Goal: Task Accomplishment & Management: Manage account settings

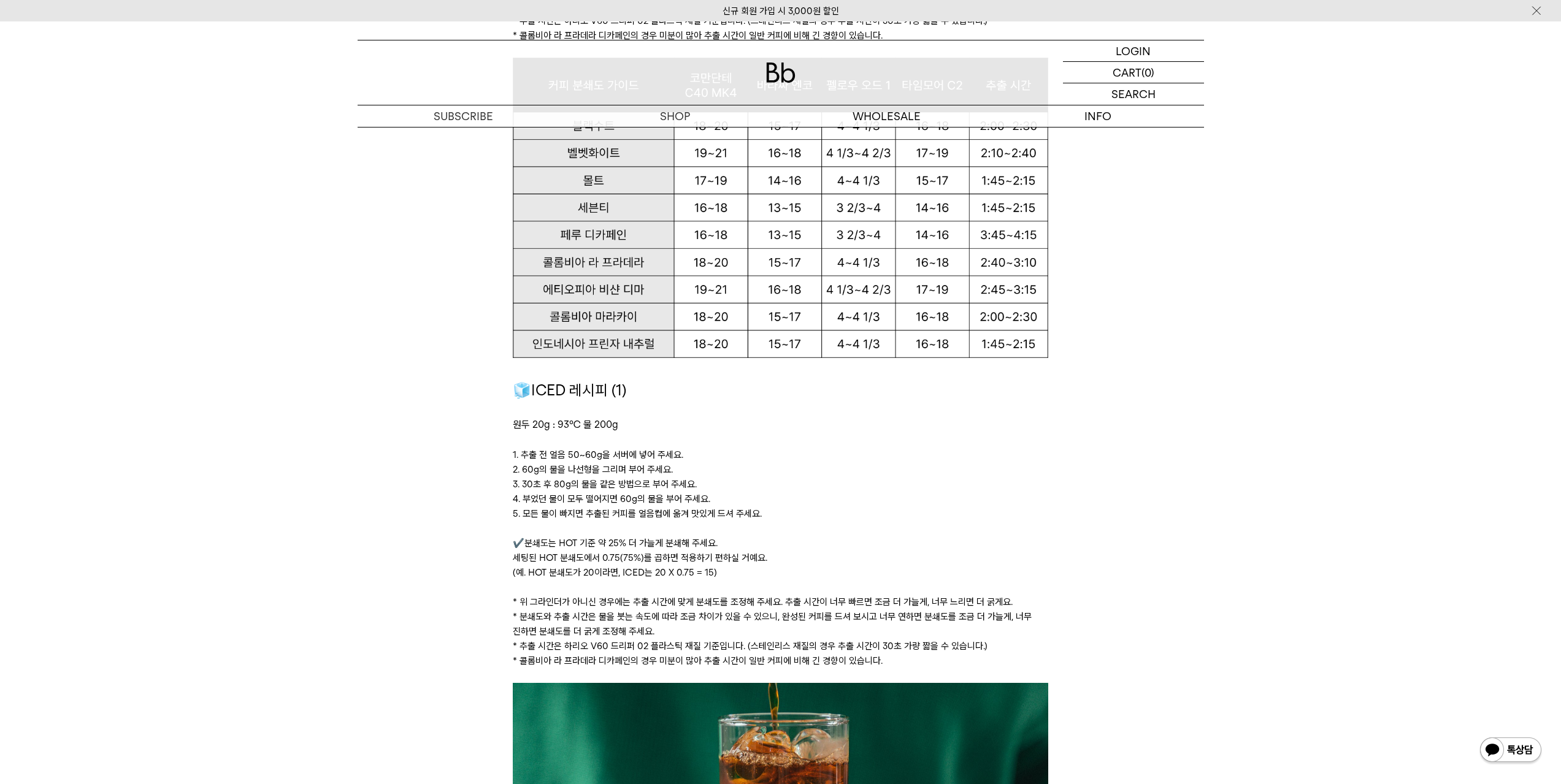
scroll to position [1410, 0]
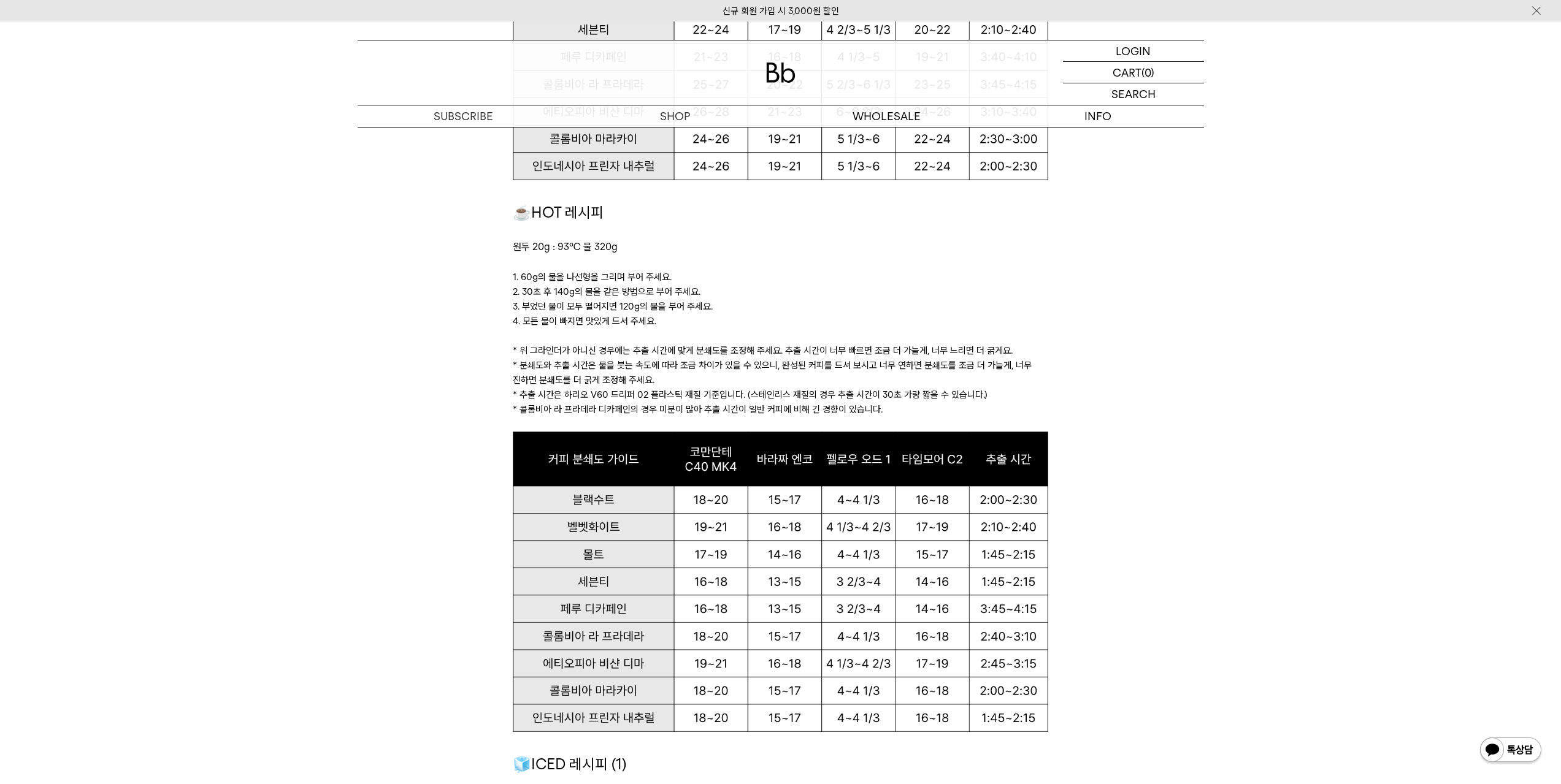
drag, startPoint x: 259, startPoint y: 421, endPoint x: 261, endPoint y: 362, distance: 59.0
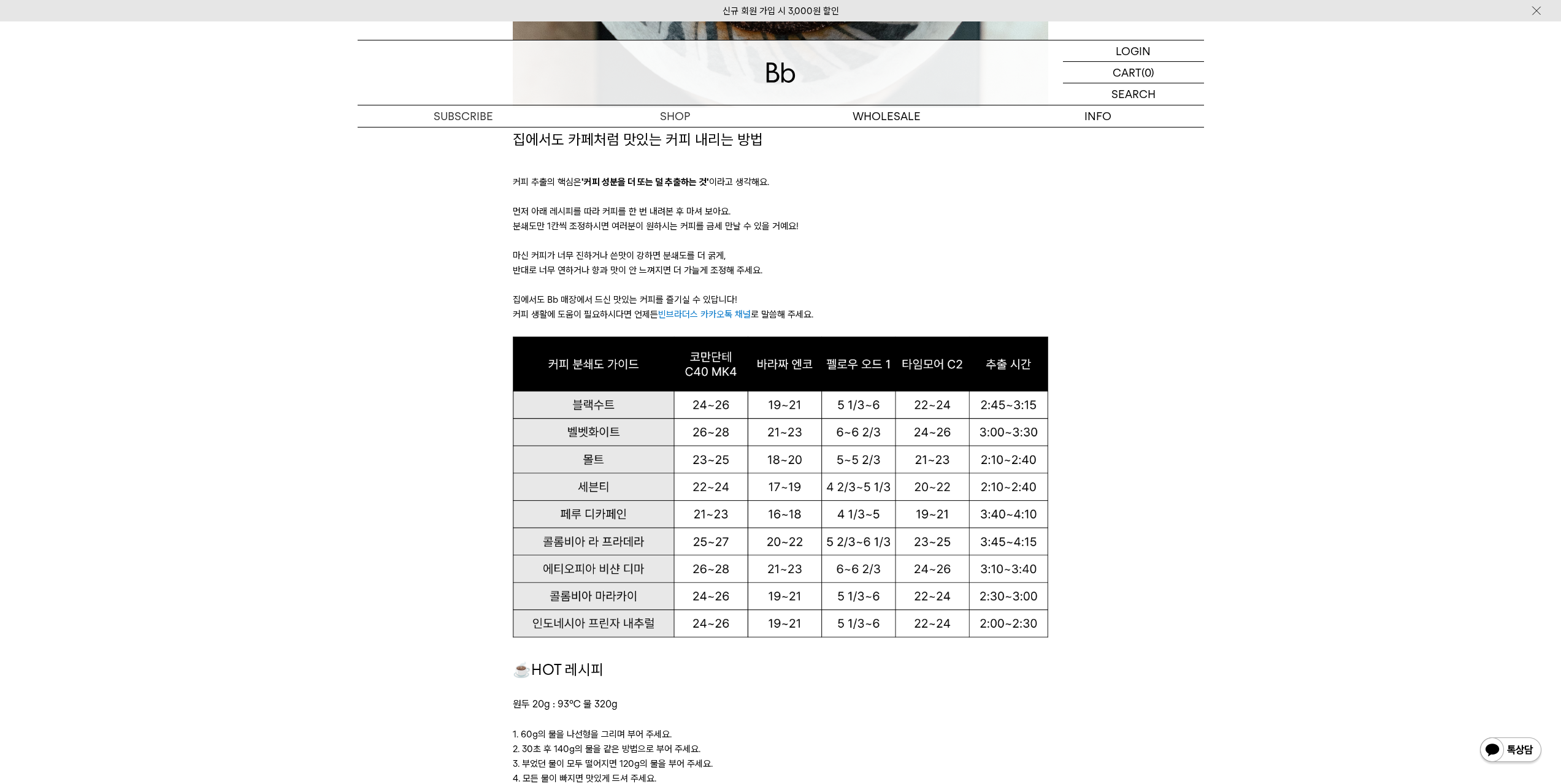
scroll to position [429, 0]
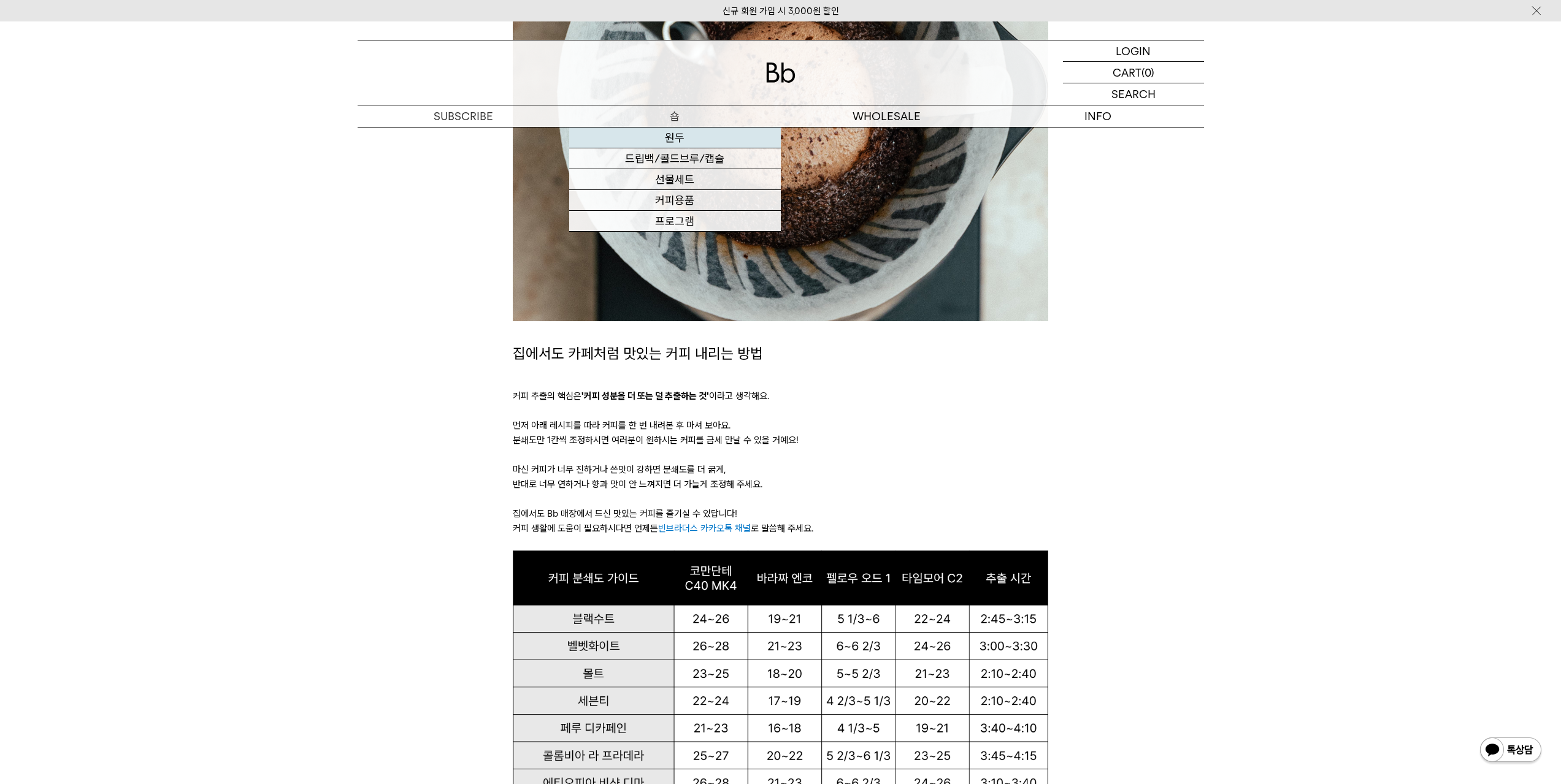
click at [674, 143] on link "원두" at bounding box center [675, 137] width 212 height 21
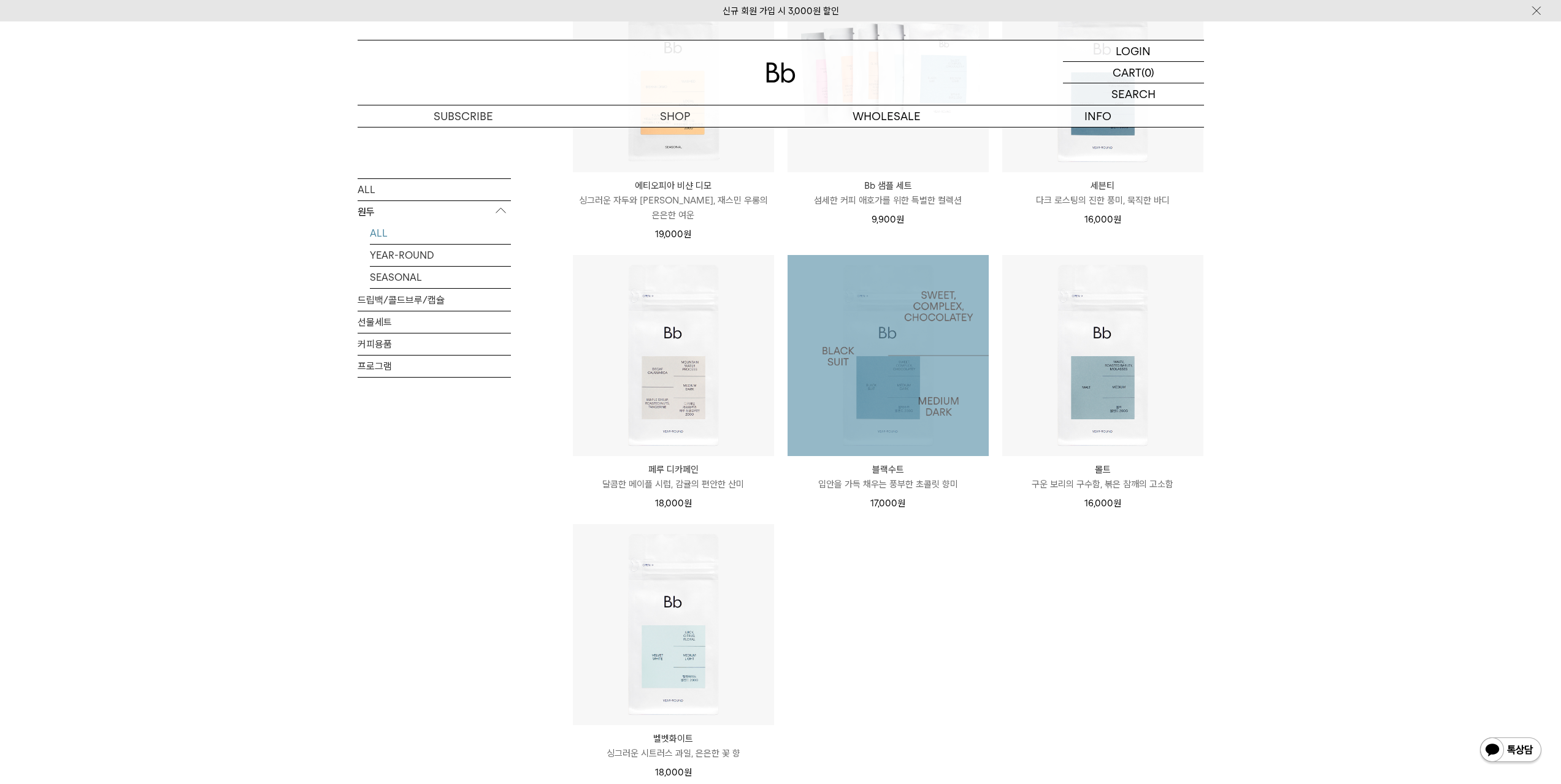
scroll to position [981, 0]
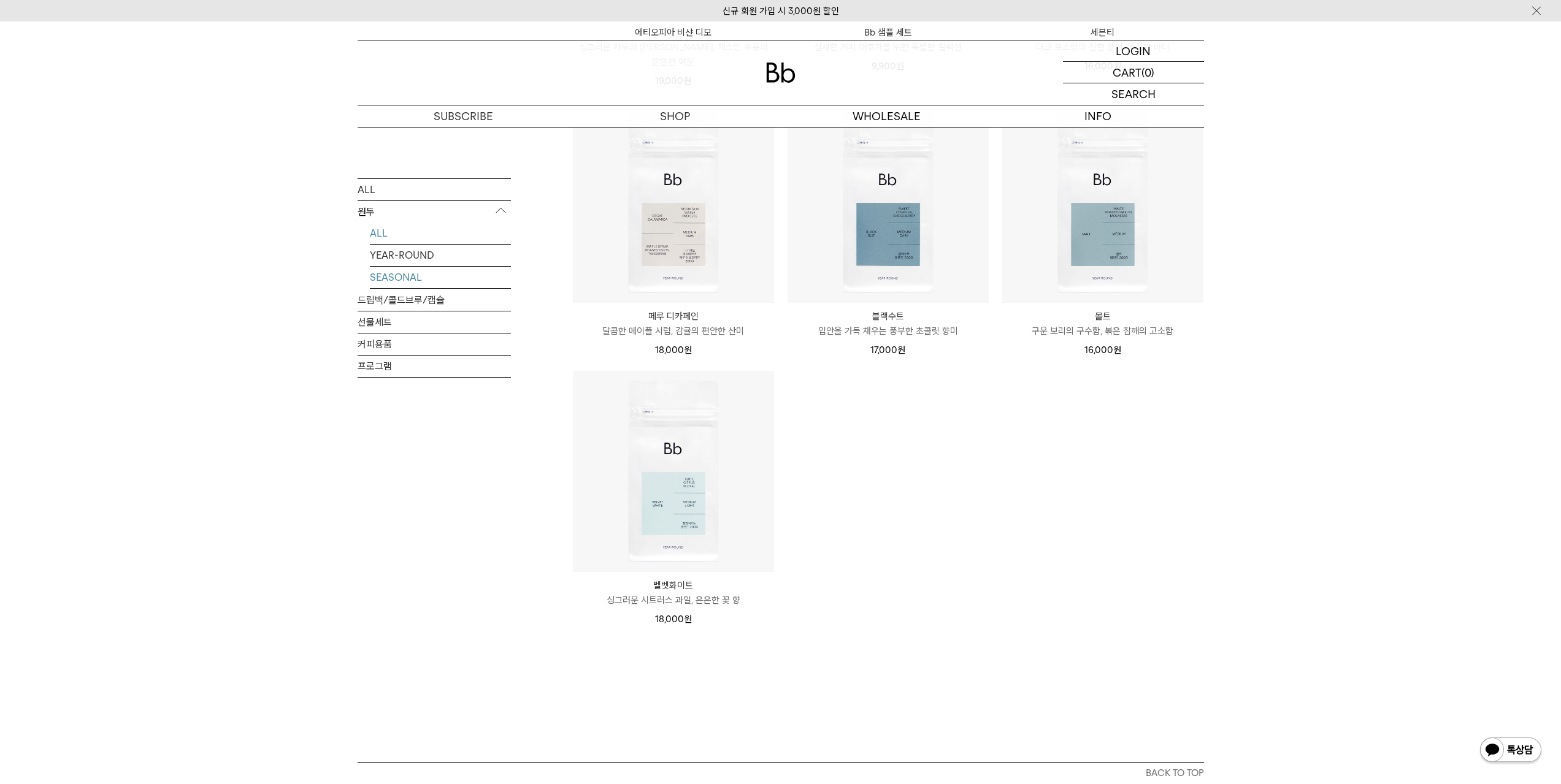
click at [437, 279] on link "SEASONAL" at bounding box center [440, 277] width 141 height 21
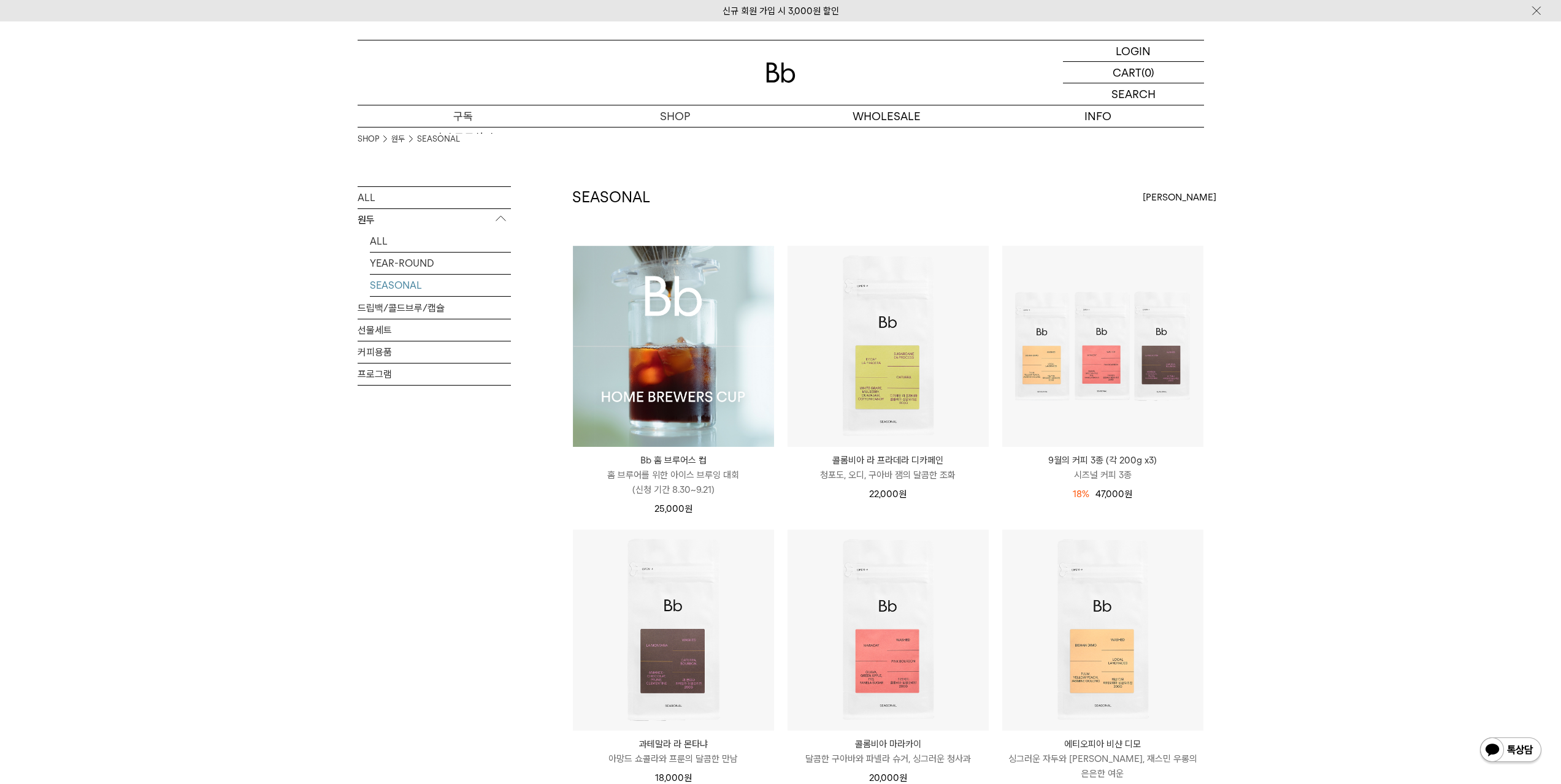
click at [483, 117] on p "구독" at bounding box center [463, 116] width 212 height 21
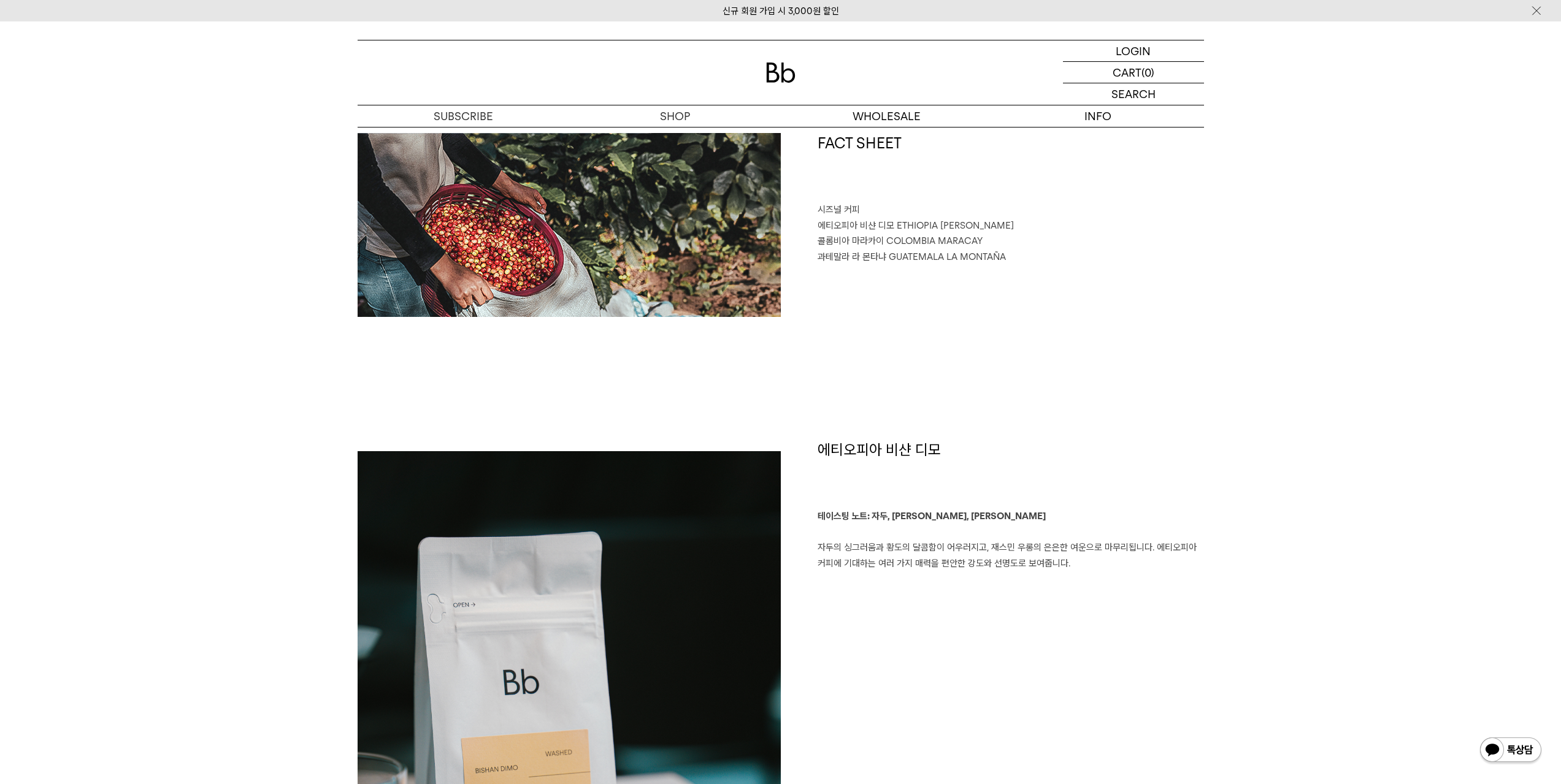
scroll to position [552, 0]
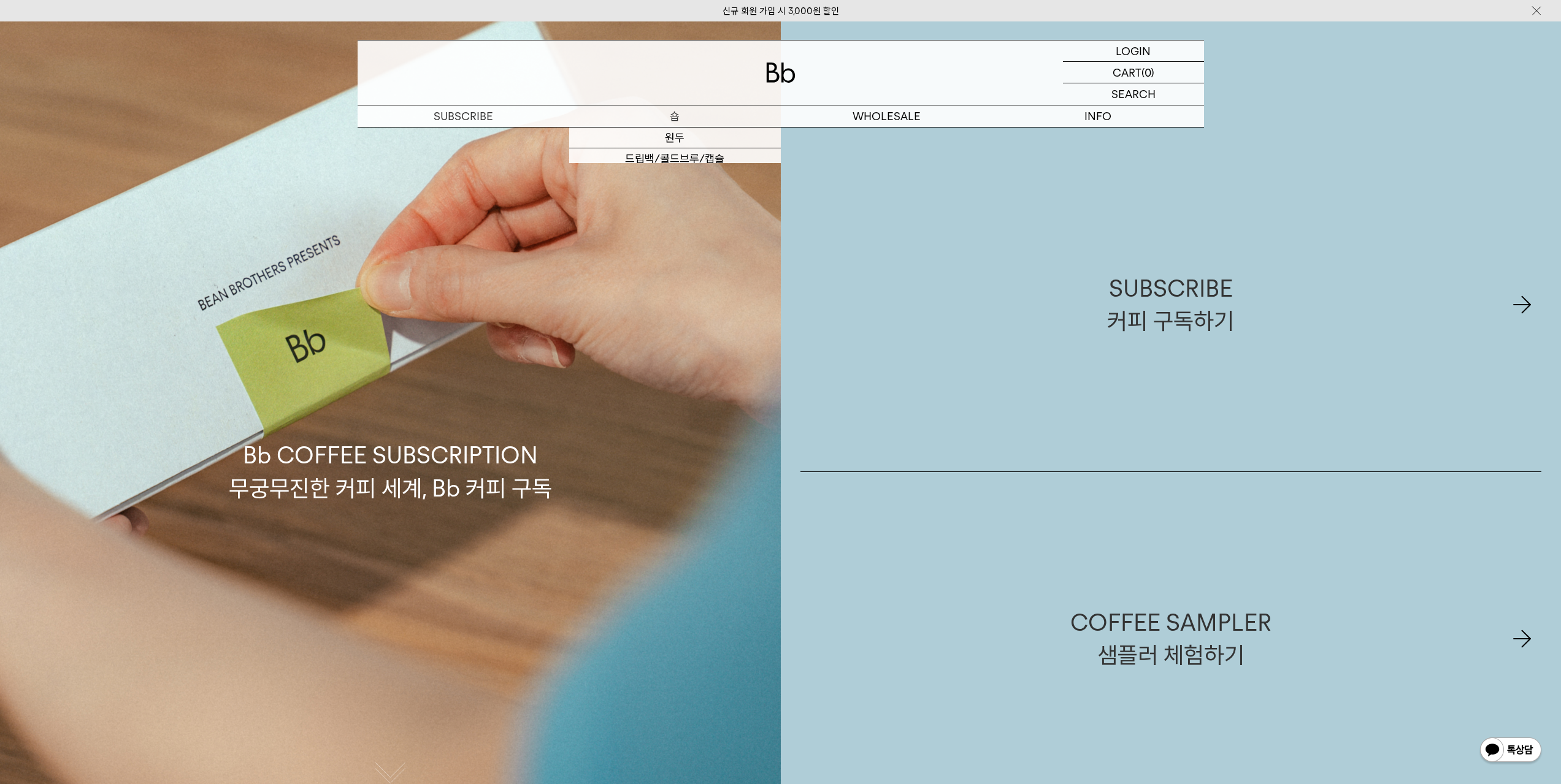
click at [705, 116] on p "숍" at bounding box center [675, 116] width 212 height 21
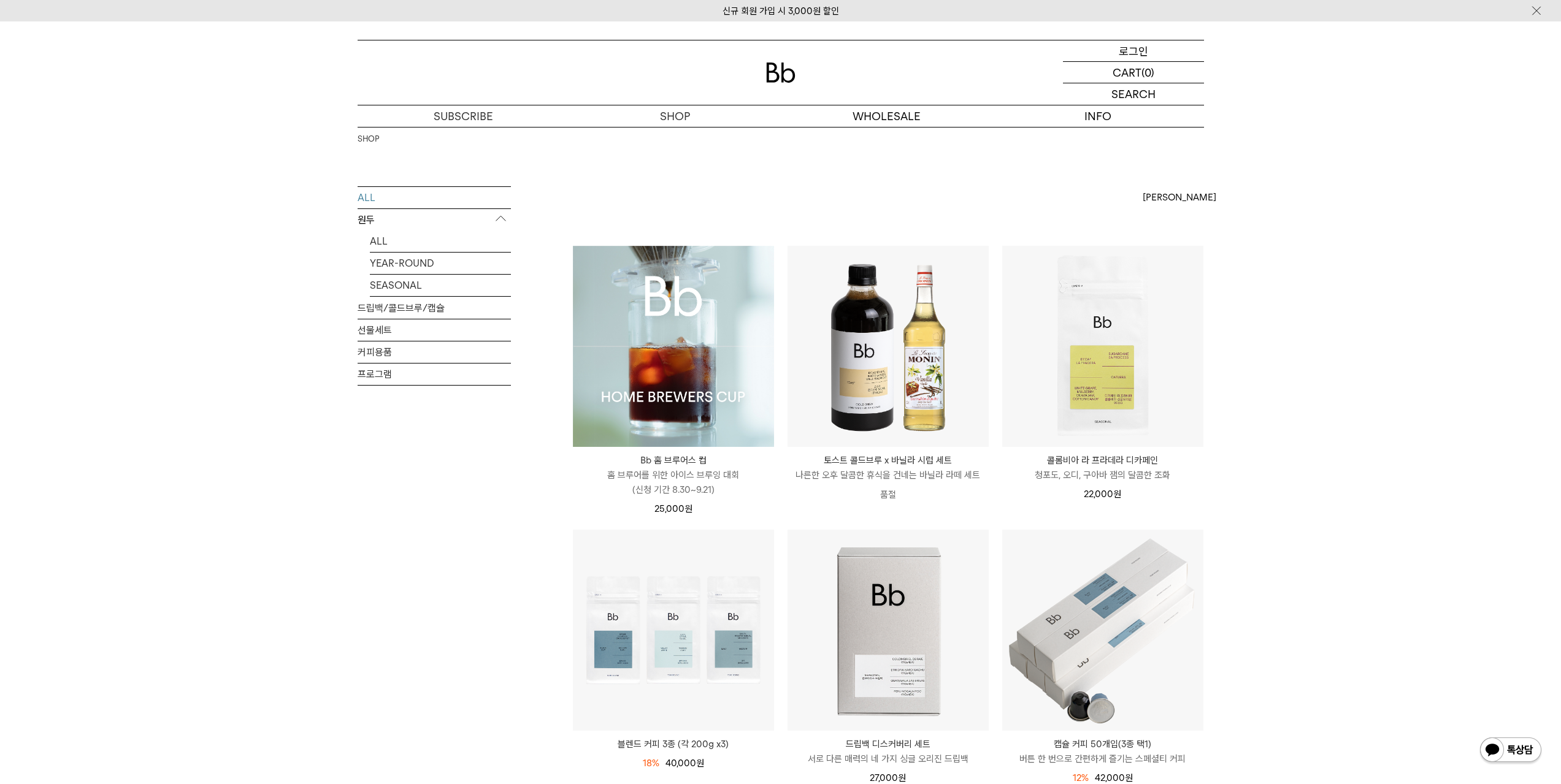
click at [1161, 55] on div "LOGIN 로그인" at bounding box center [1133, 50] width 141 height 21
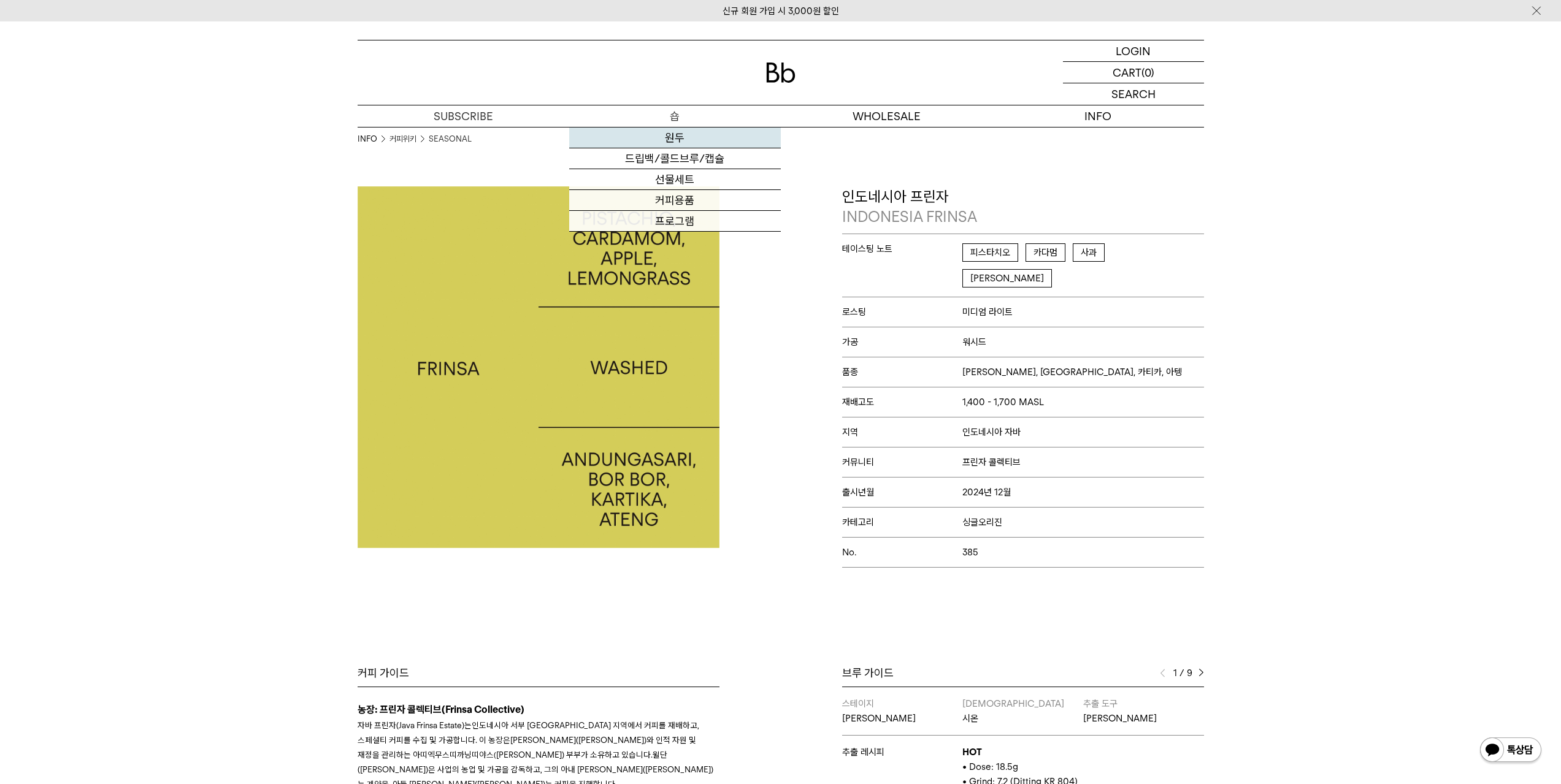
click at [674, 141] on link "원두" at bounding box center [675, 137] width 212 height 21
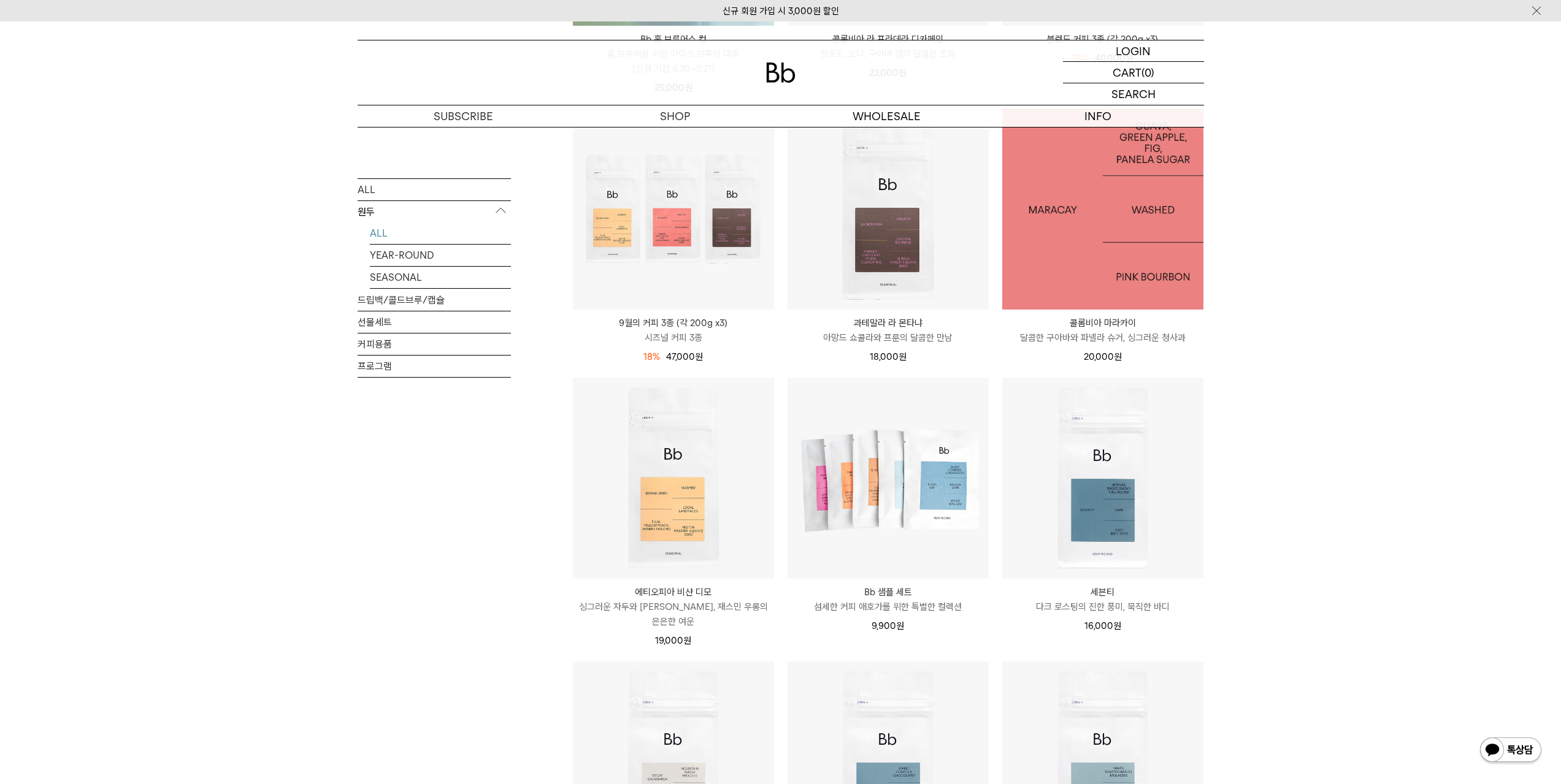
scroll to position [491, 0]
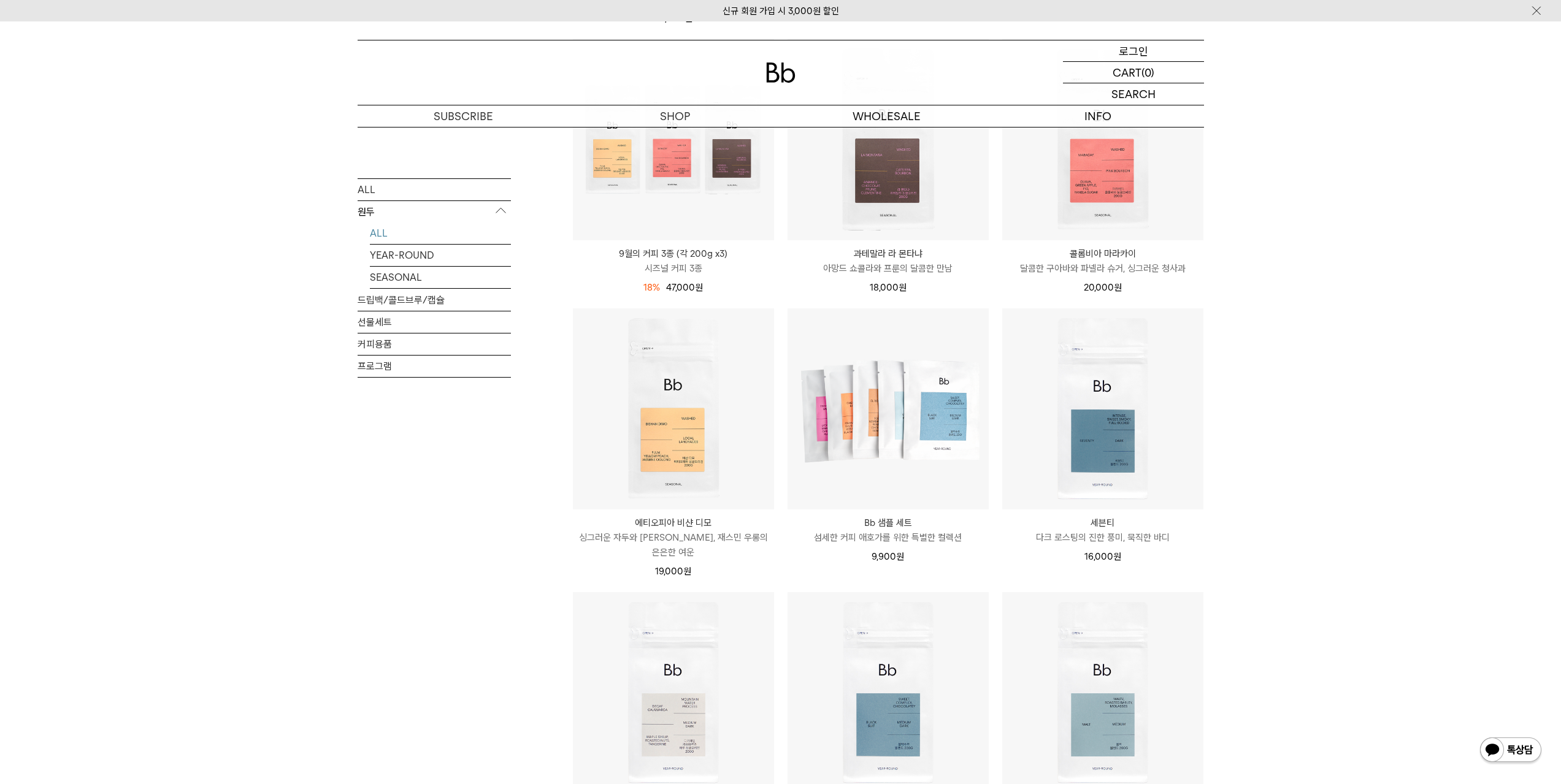
click at [1153, 48] on div "LOGIN 로그인" at bounding box center [1133, 50] width 141 height 21
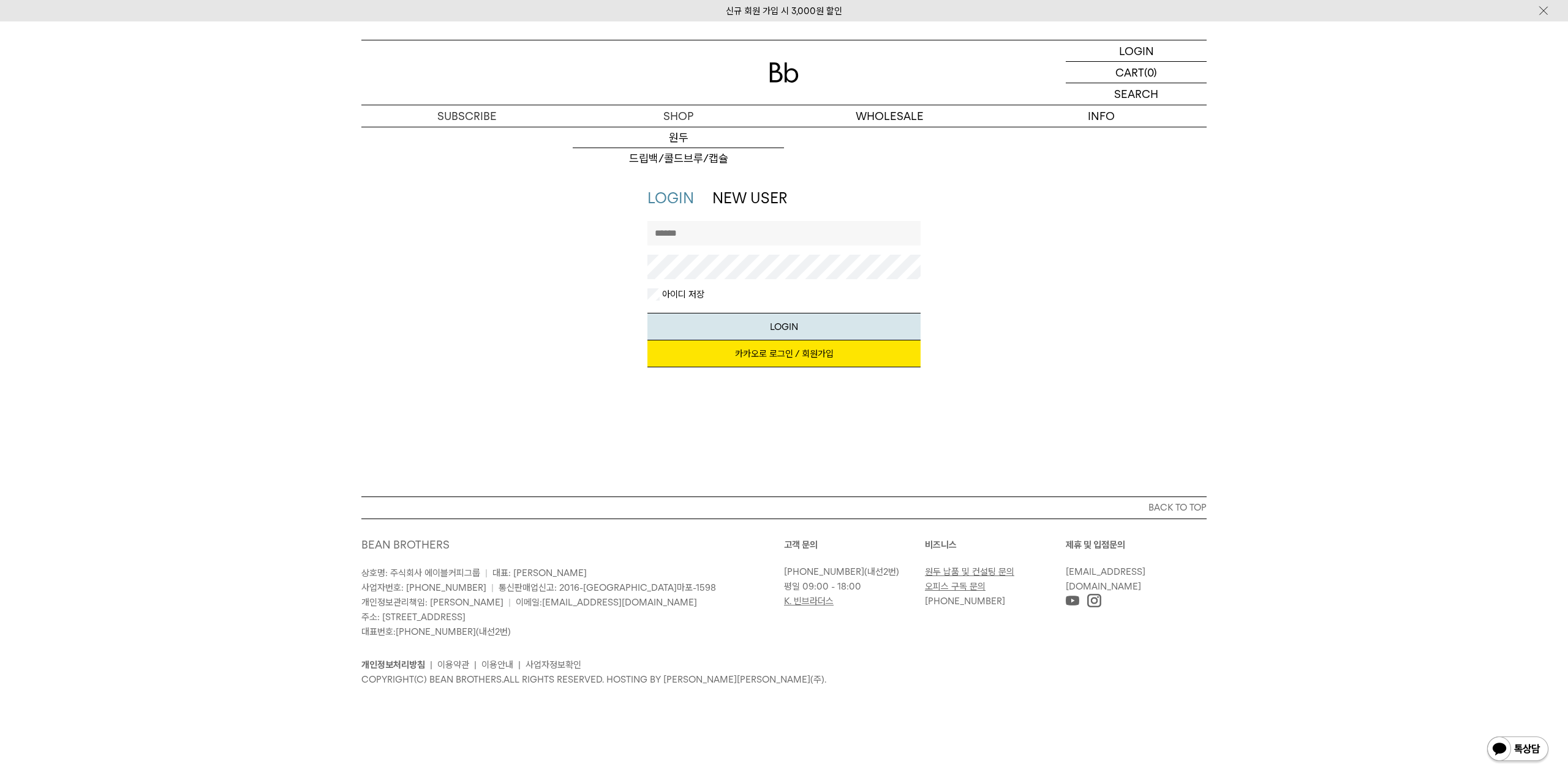
click at [754, 237] on input "text" at bounding box center [784, 233] width 274 height 25
click at [676, 228] on input "text" at bounding box center [784, 233] width 274 height 25
click at [703, 363] on link "카카오로 로그인 / 회원가입" at bounding box center [784, 353] width 274 height 27
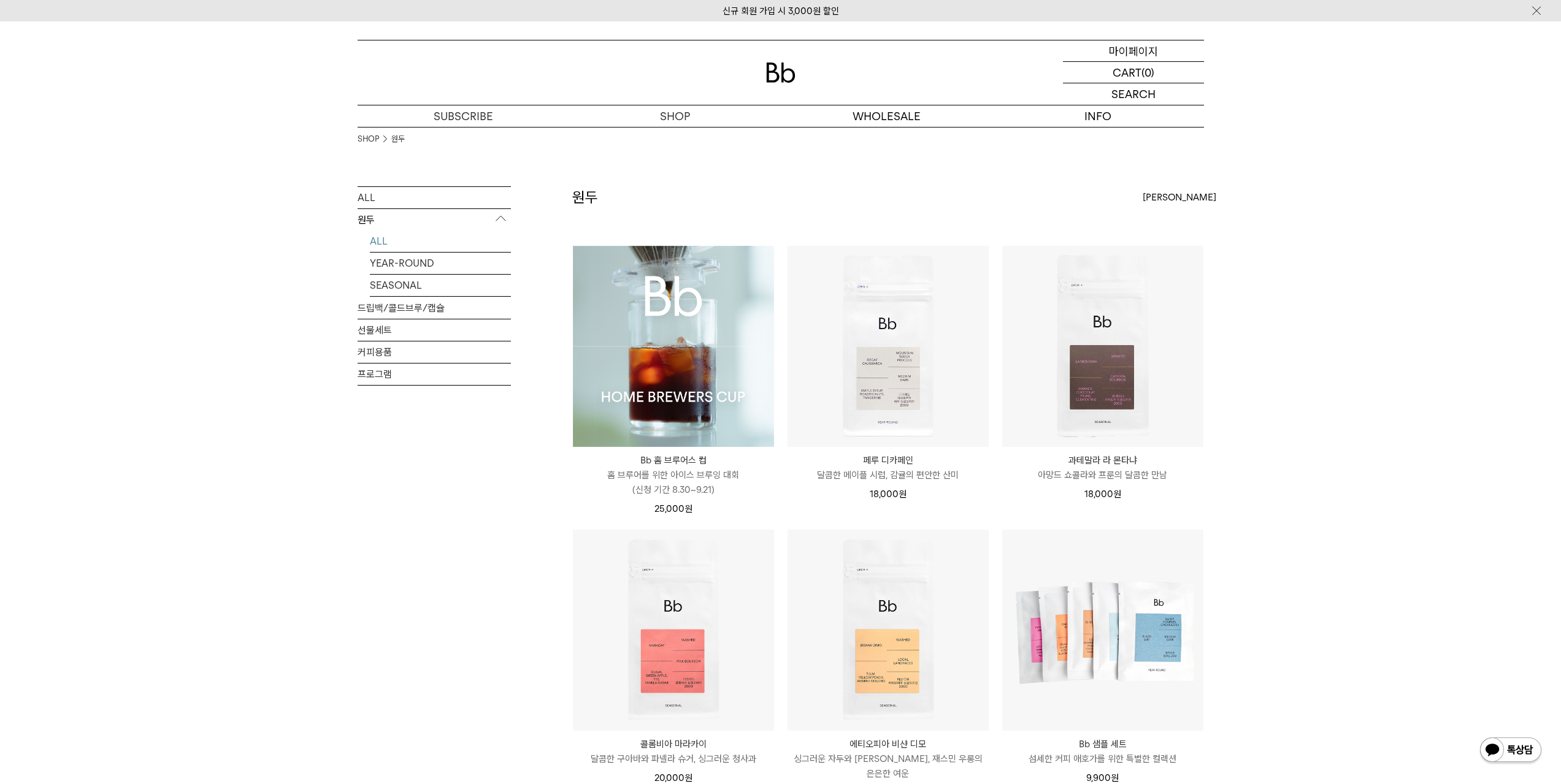
click at [1130, 50] on p "마이페이지" at bounding box center [1134, 50] width 49 height 21
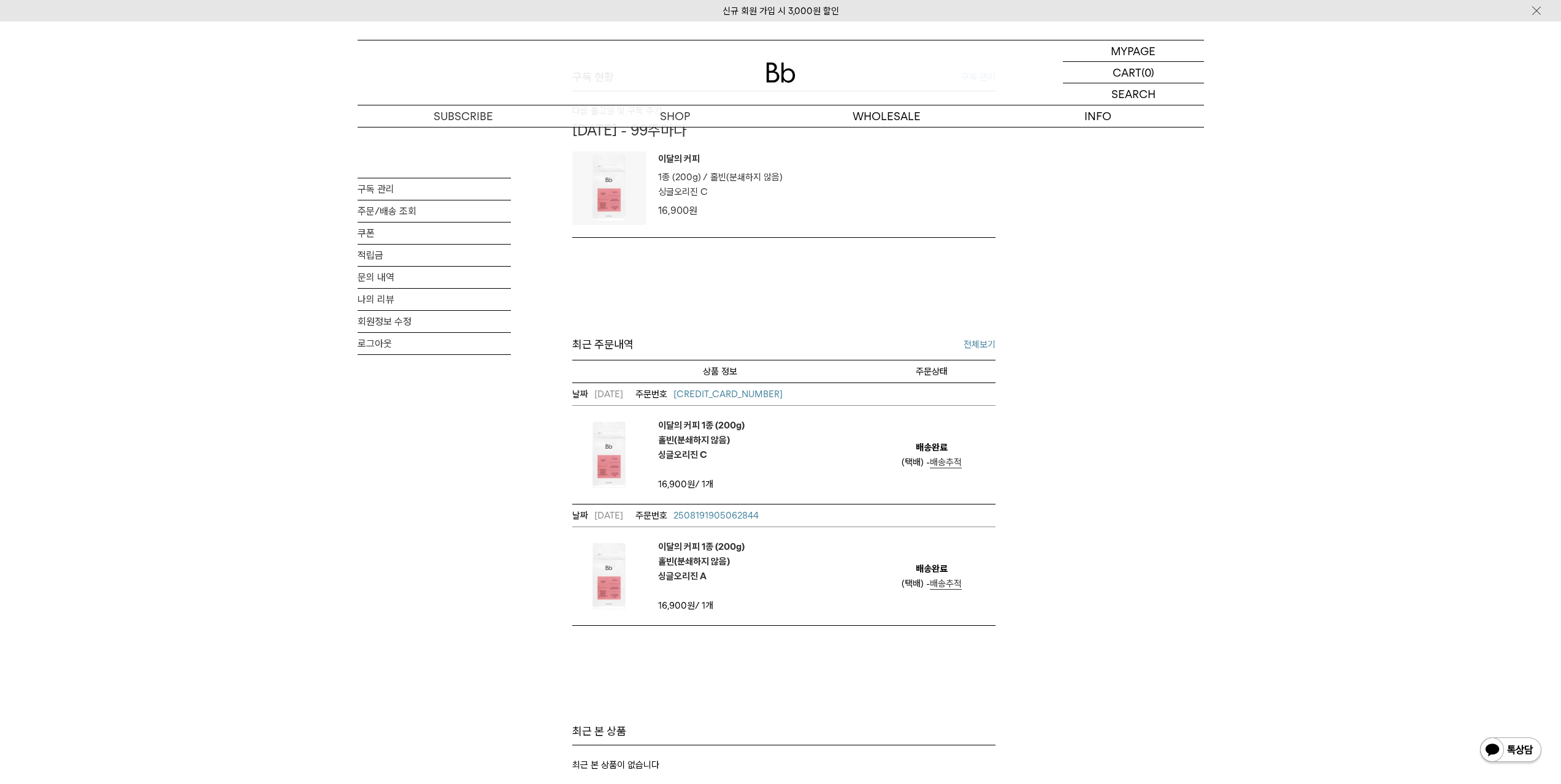
scroll to position [245, 0]
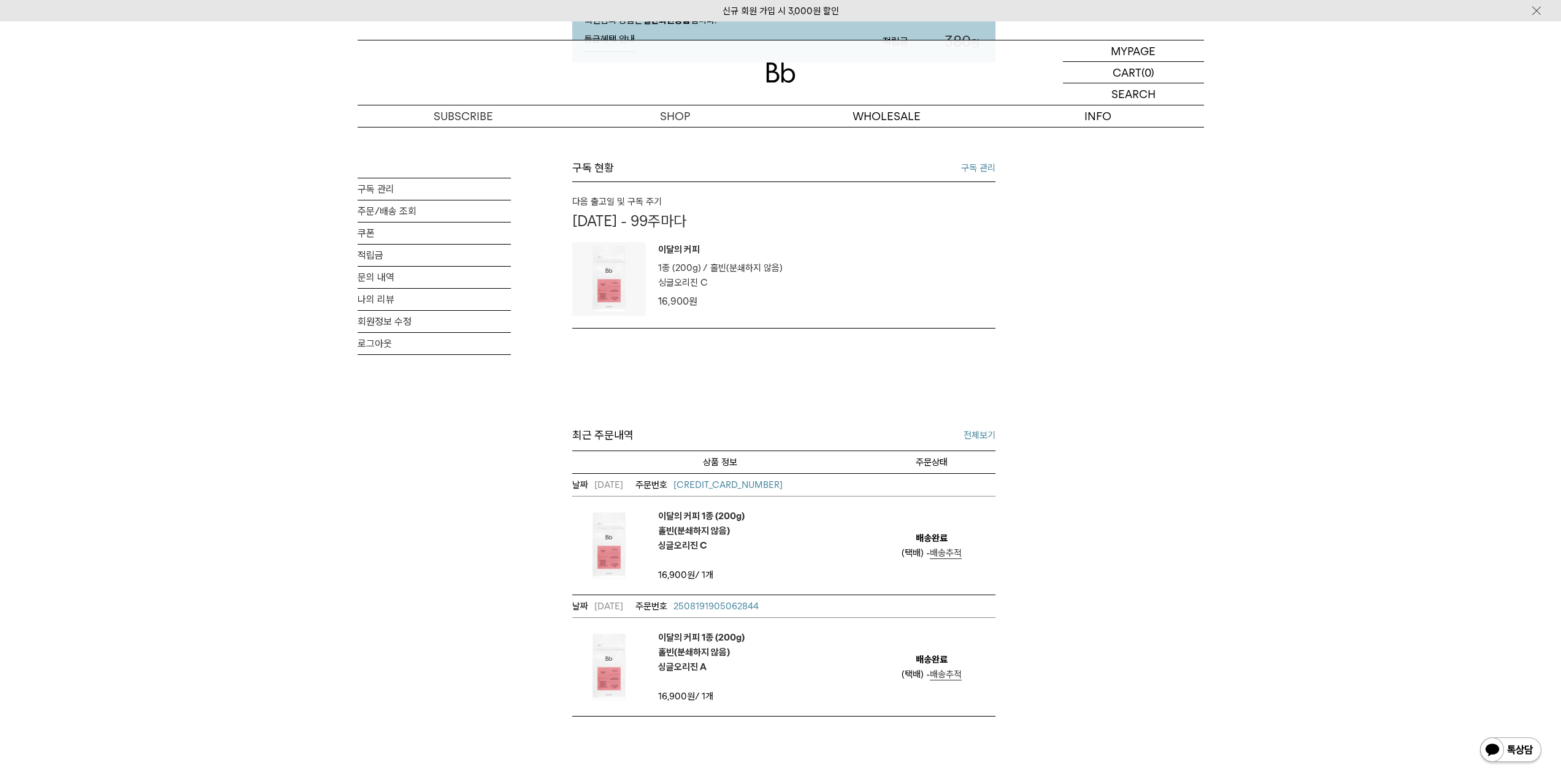
click at [977, 169] on link "구독 관리" at bounding box center [978, 168] width 35 height 15
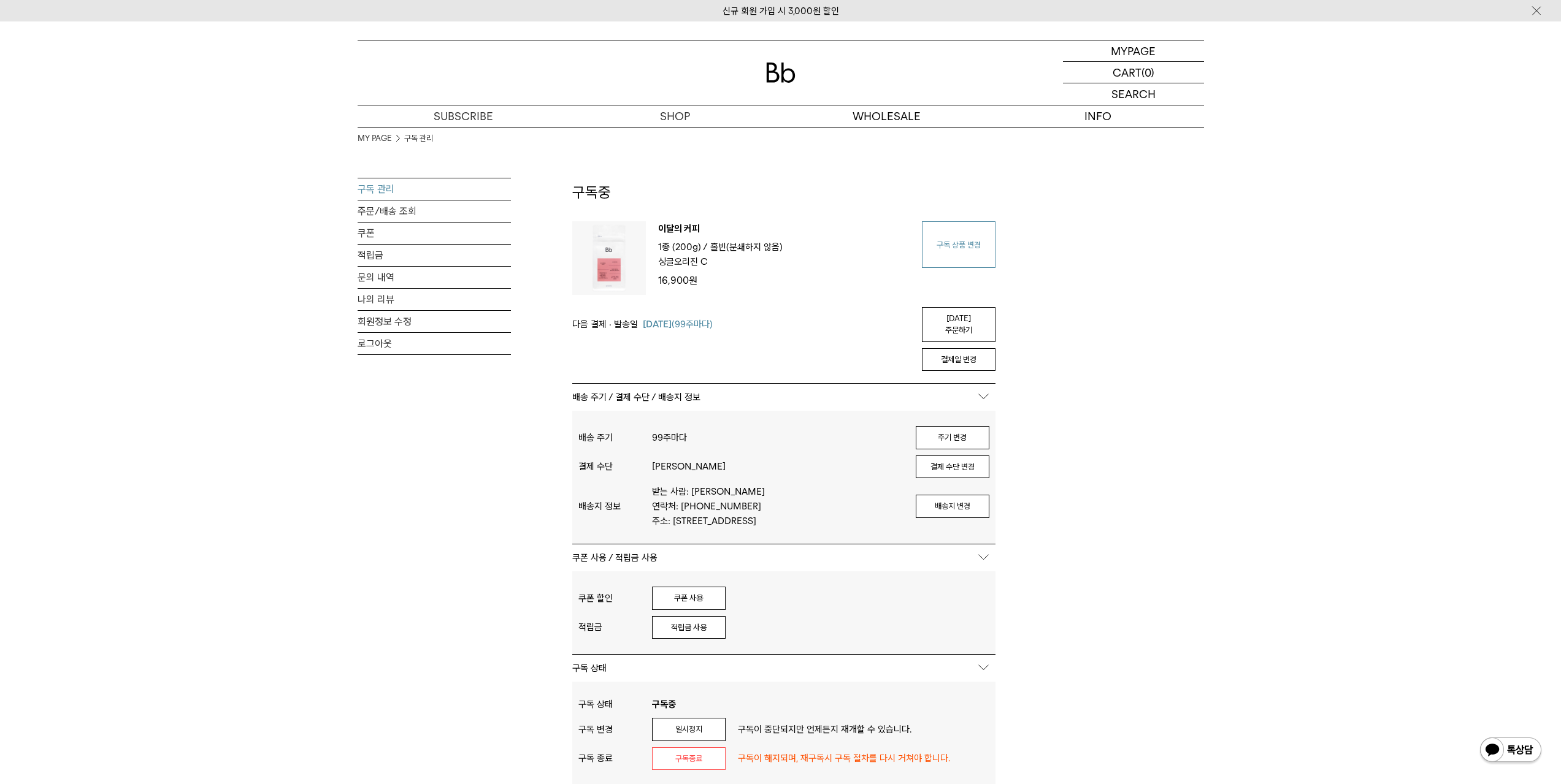
click at [959, 256] on link "구독 상품 변경" at bounding box center [959, 244] width 74 height 46
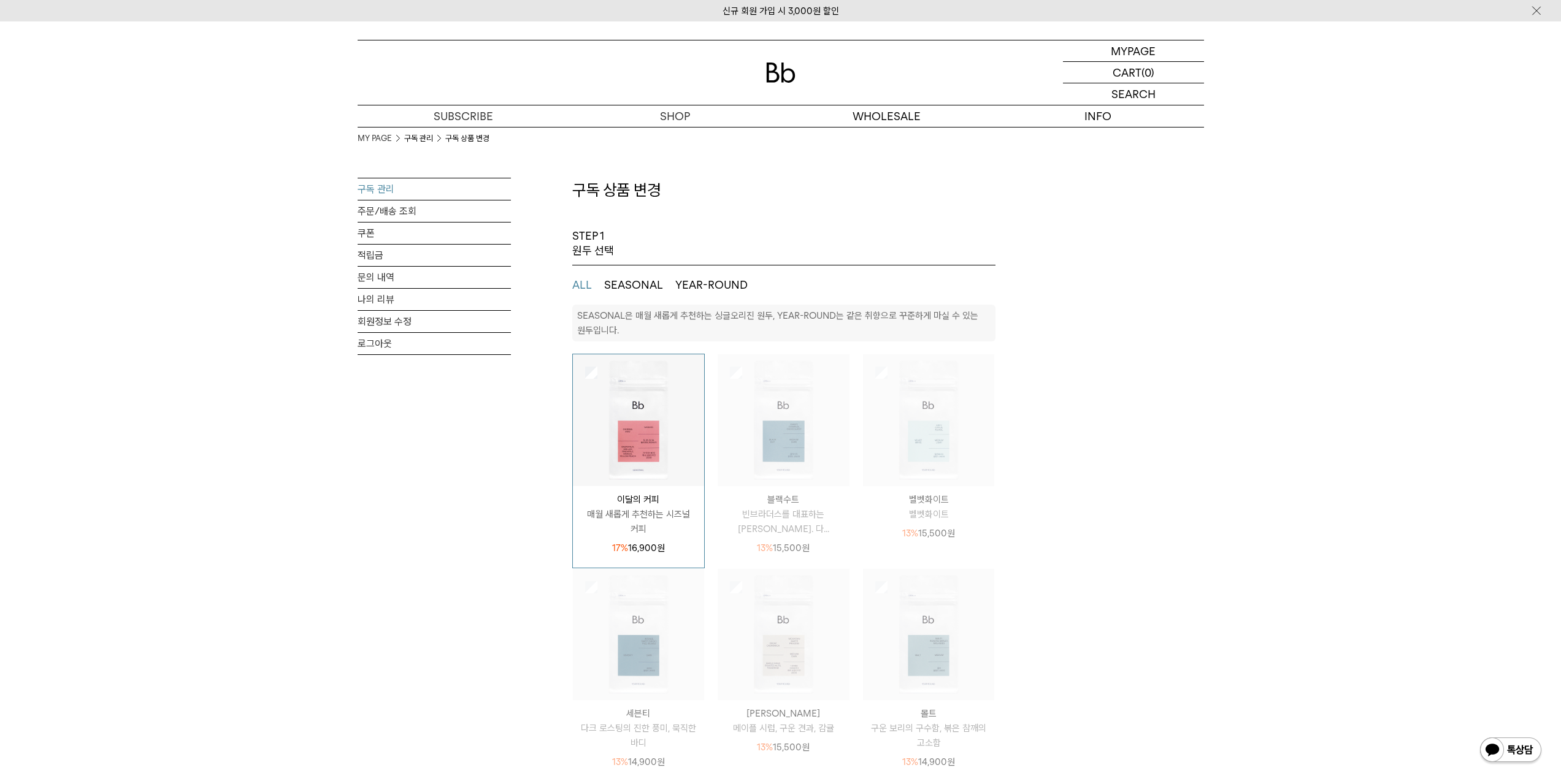
select select "**"
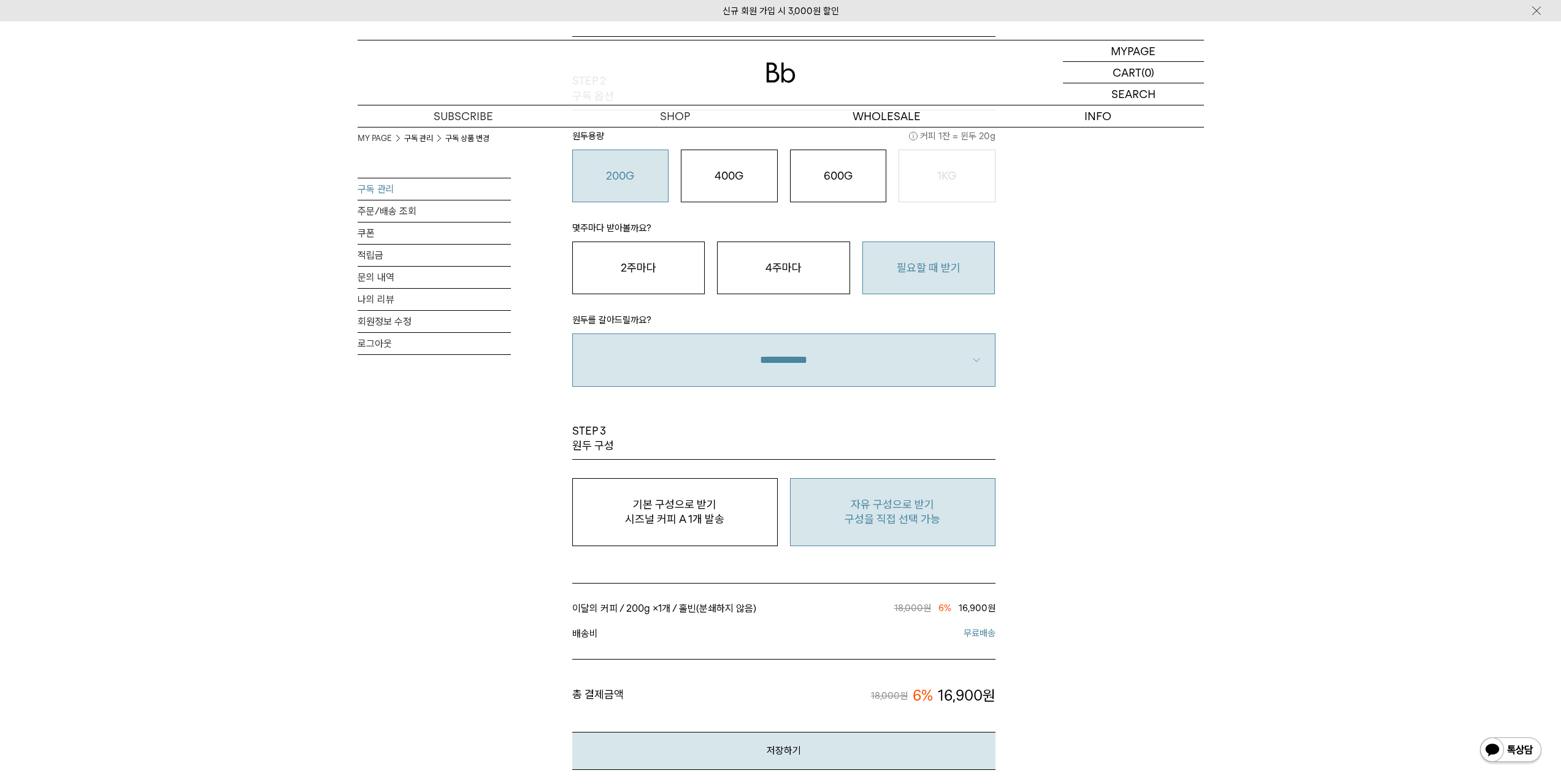
scroll to position [1042, 0]
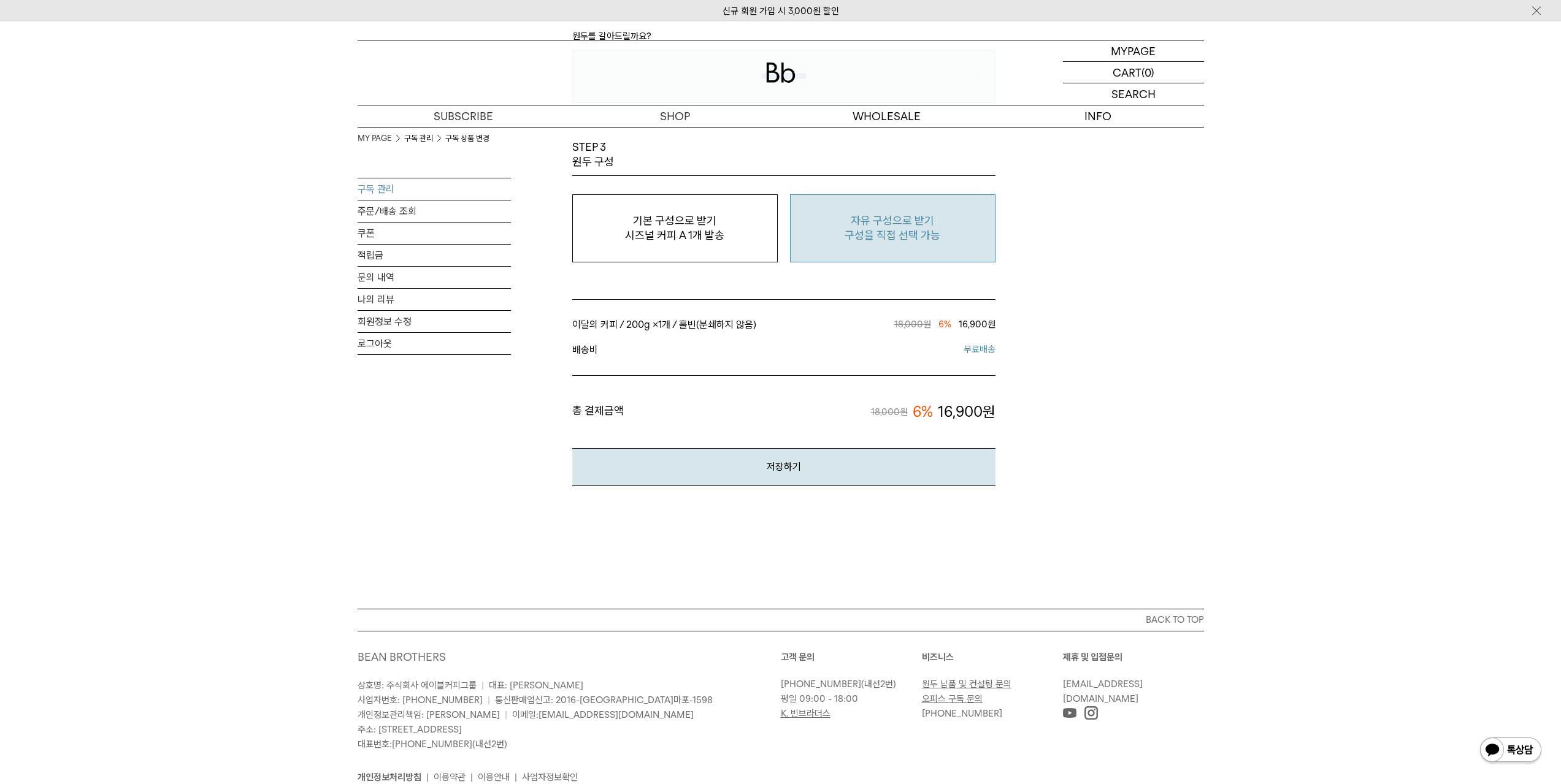
click at [926, 252] on button "자유 구성으로 받기 구성을 직접 선택 가능" at bounding box center [892, 228] width 205 height 68
type input "*"
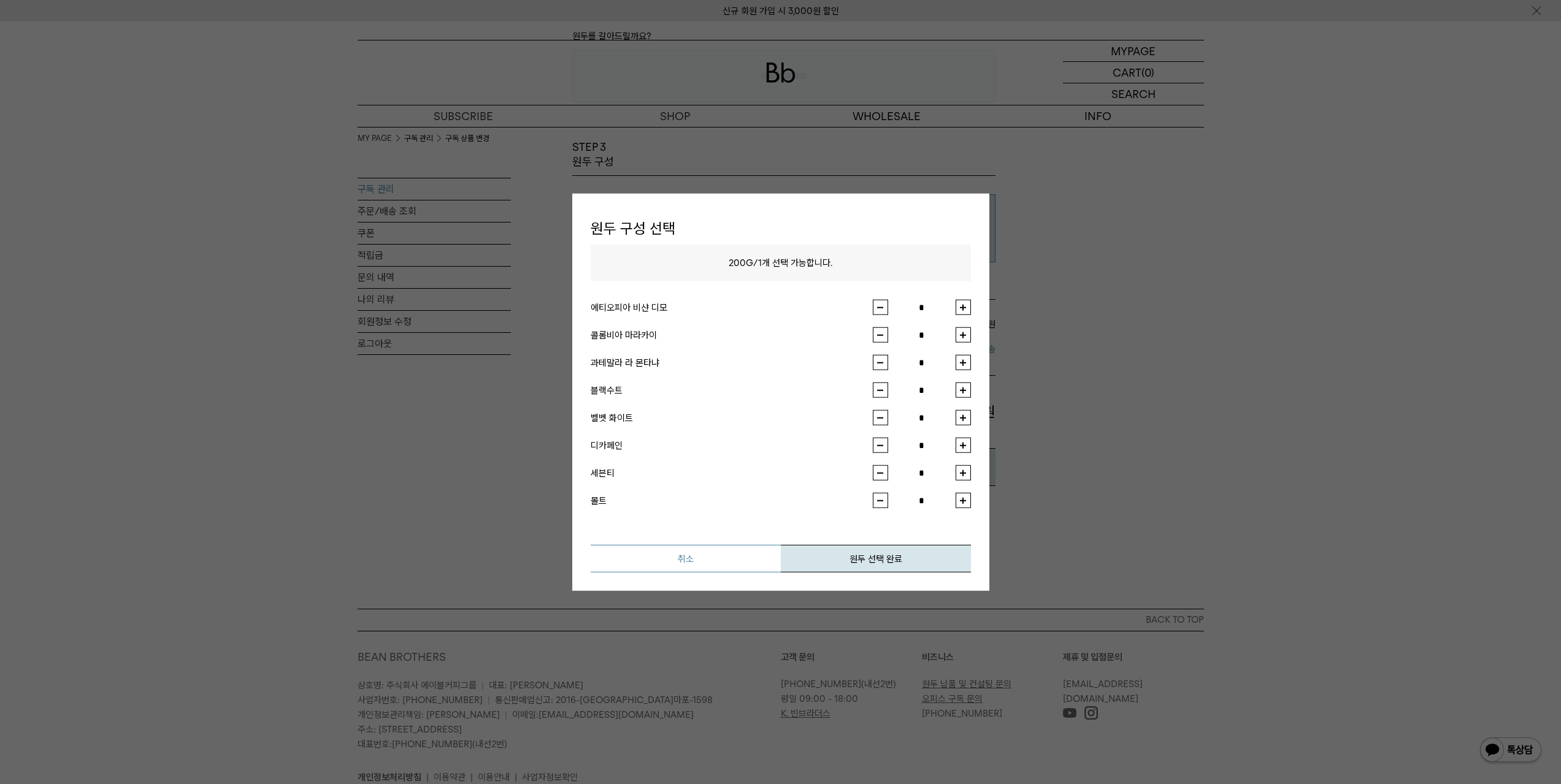
click at [741, 562] on button "취소" at bounding box center [686, 559] width 190 height 28
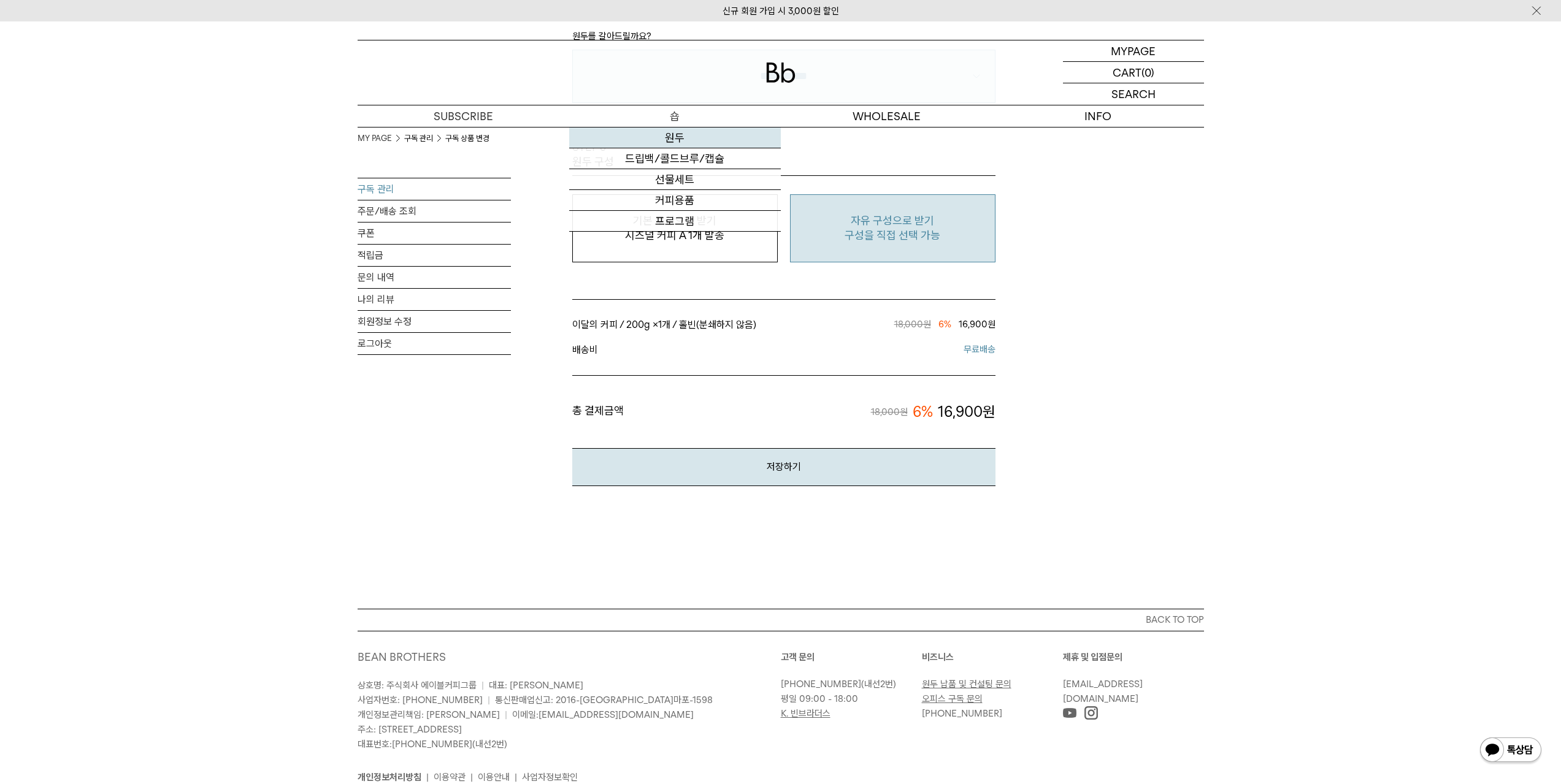
click at [678, 133] on link "원두" at bounding box center [675, 137] width 212 height 21
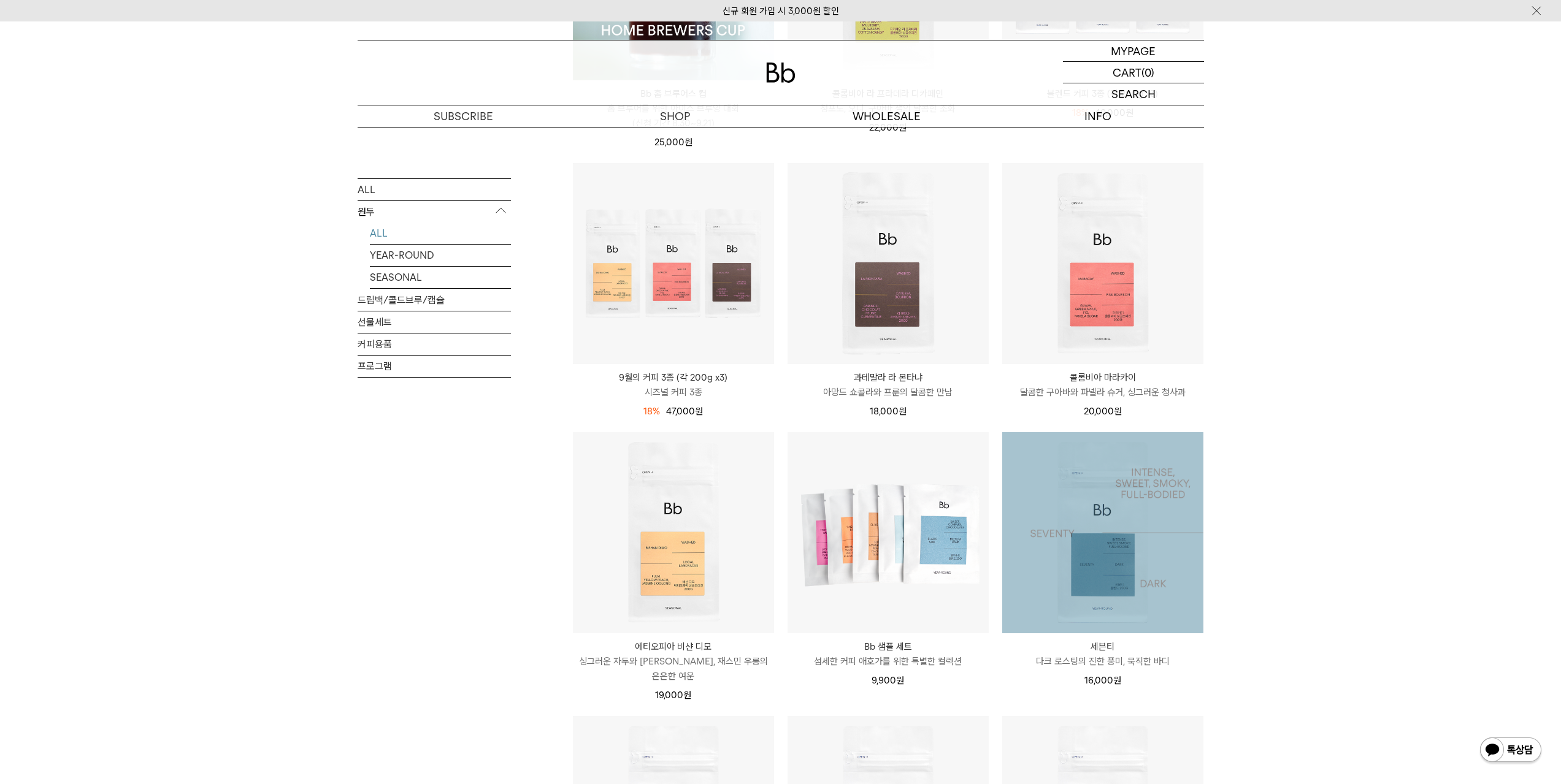
scroll to position [368, 0]
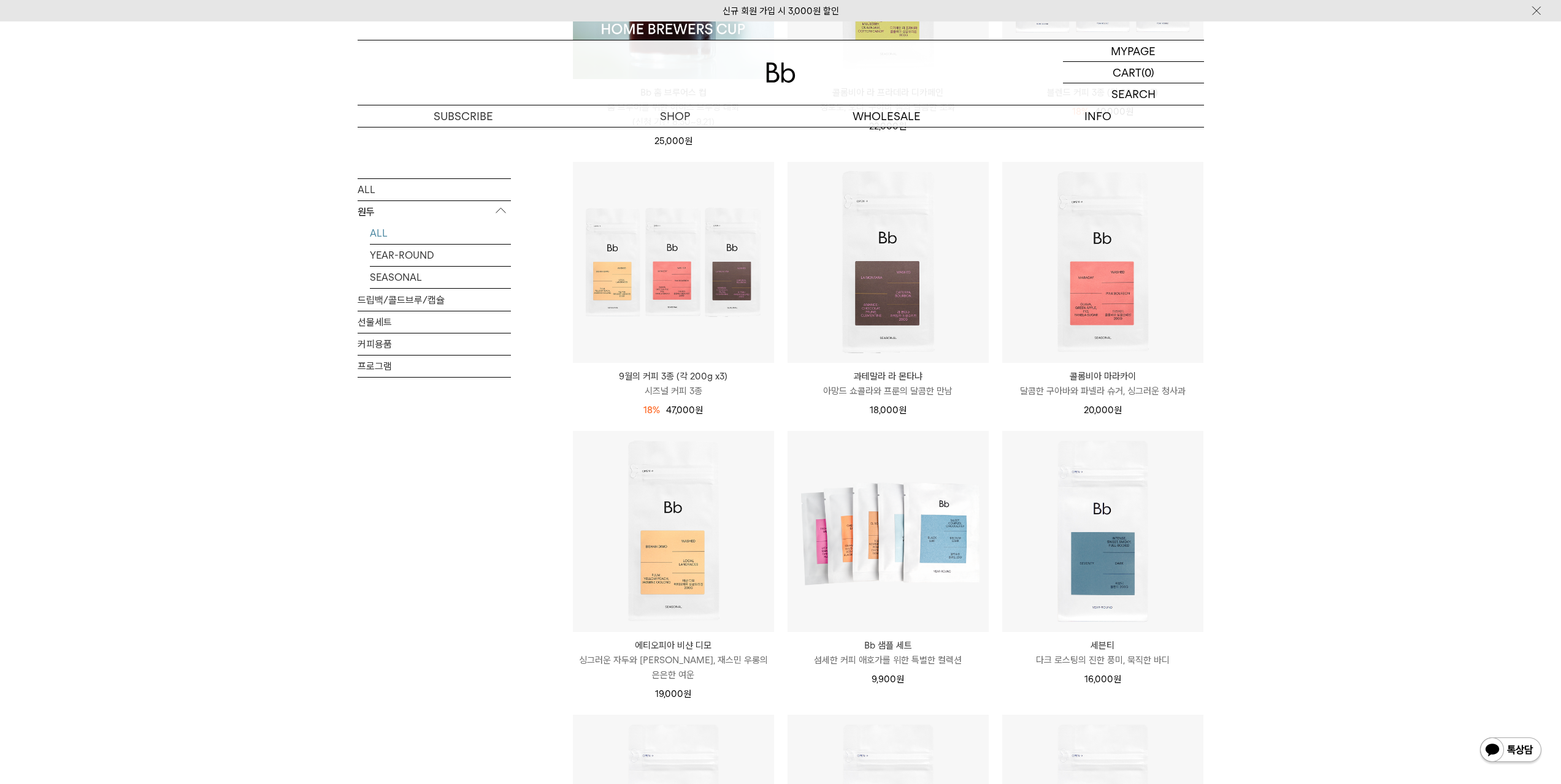
click at [1387, 366] on div "SHOP 원두 ALL 원두 ALL YEAR-ROUND SEASONAL 드립백/콜드브루/캡슐 선물세트 커피용품 프로그램 원두 최신순" at bounding box center [780, 567] width 1561 height 1616
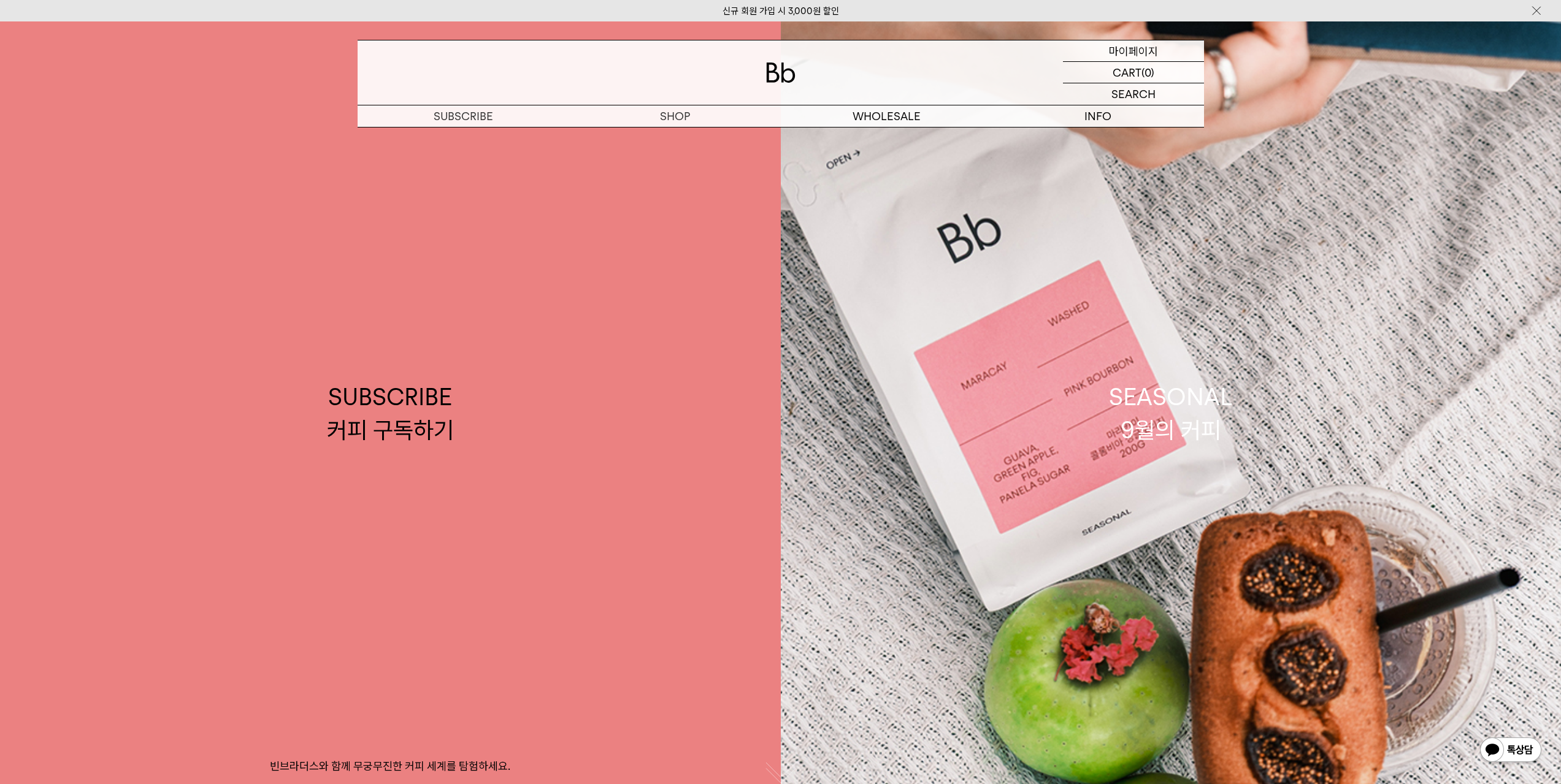
click at [1133, 57] on p "마이페이지" at bounding box center [1134, 50] width 49 height 21
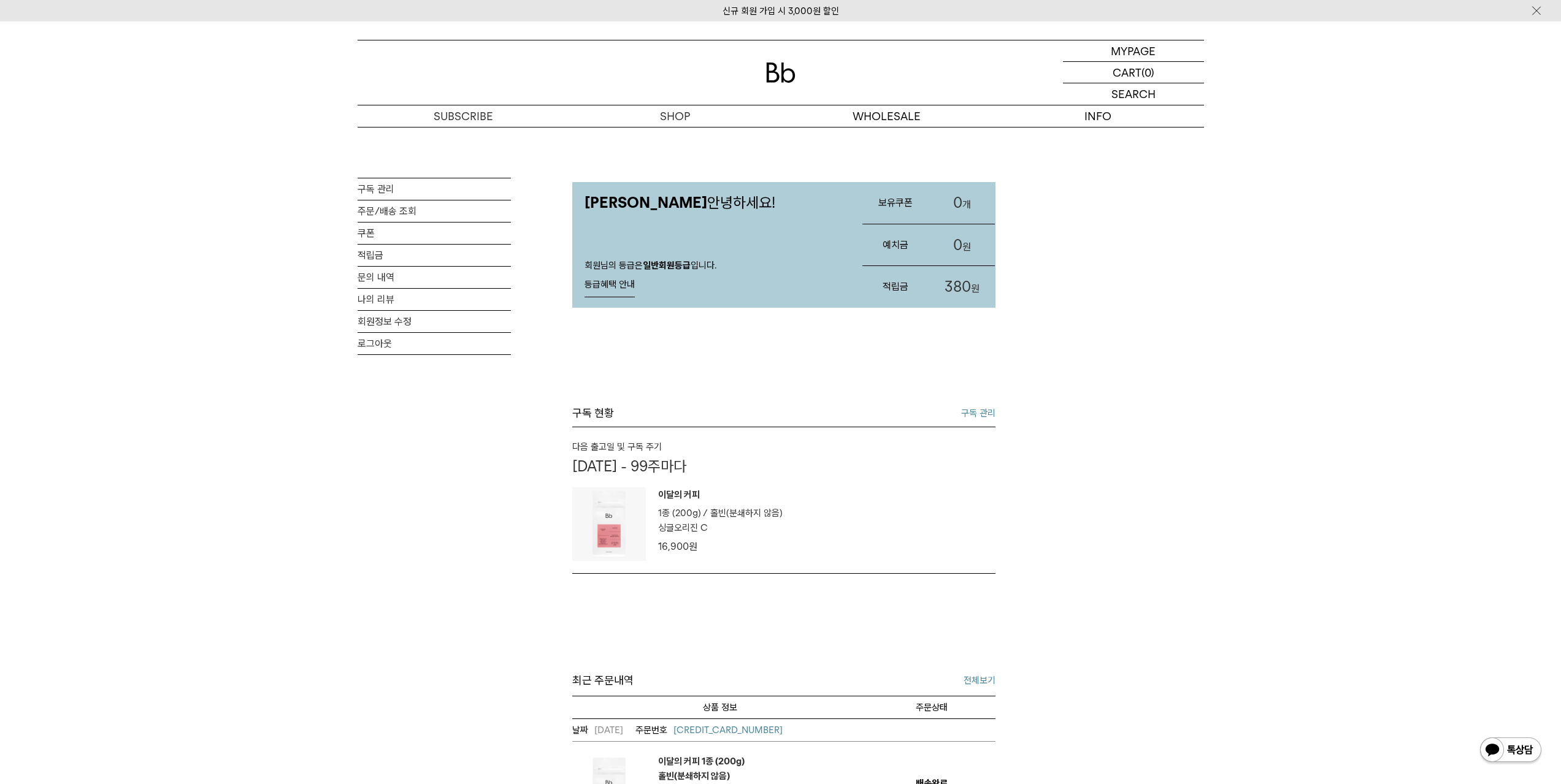
click at [675, 535] on p "싱글오리진 C" at bounding box center [683, 528] width 50 height 15
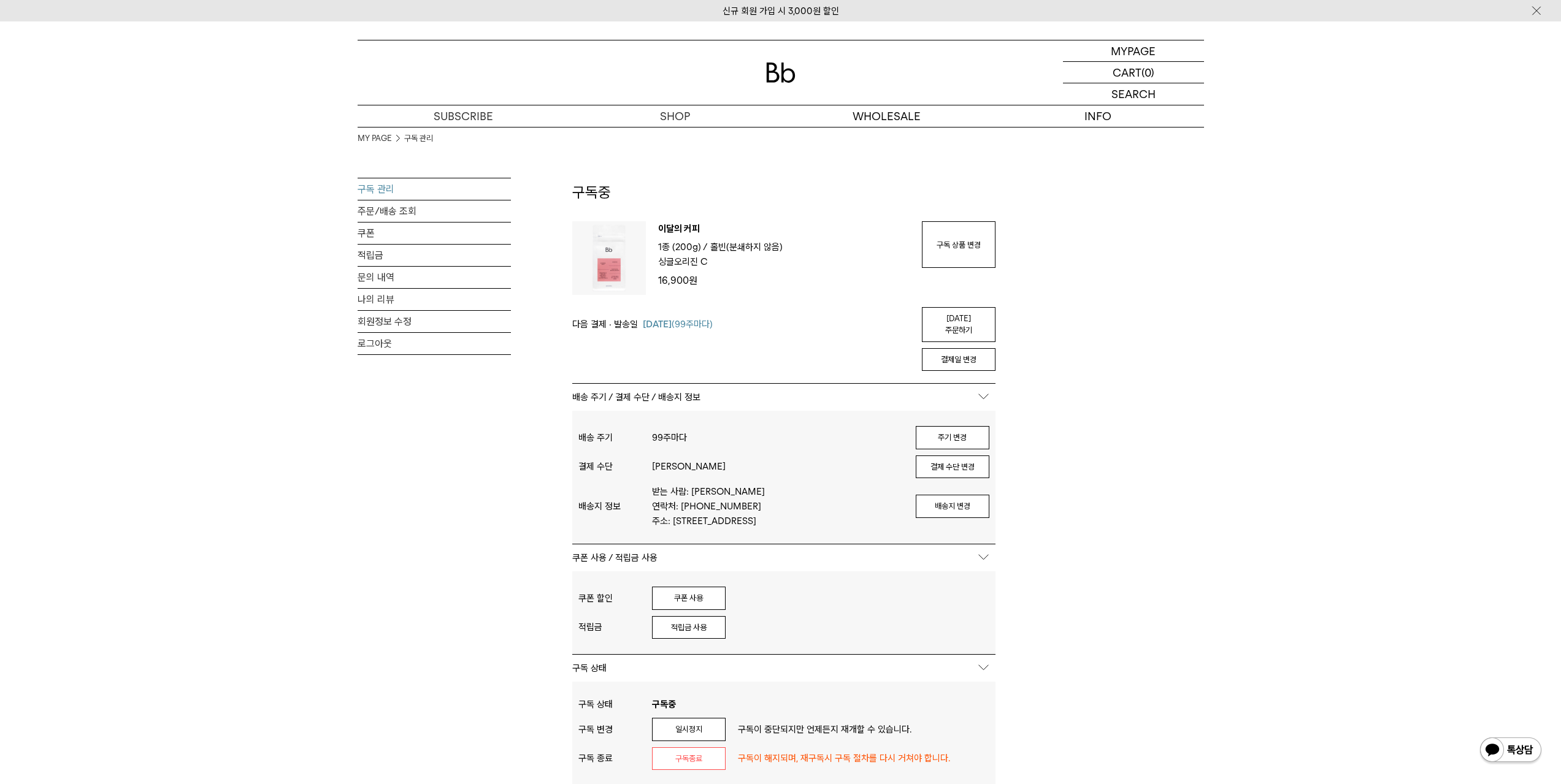
click at [701, 242] on span "1종 (200g) /" at bounding box center [683, 247] width 50 height 11
click at [659, 242] on span "1종 (200g) /" at bounding box center [683, 247] width 50 height 11
click at [622, 256] on img at bounding box center [609, 258] width 74 height 74
click at [605, 268] on img at bounding box center [609, 258] width 74 height 74
click at [400, 194] on link "구독 관리" at bounding box center [434, 189] width 153 height 21
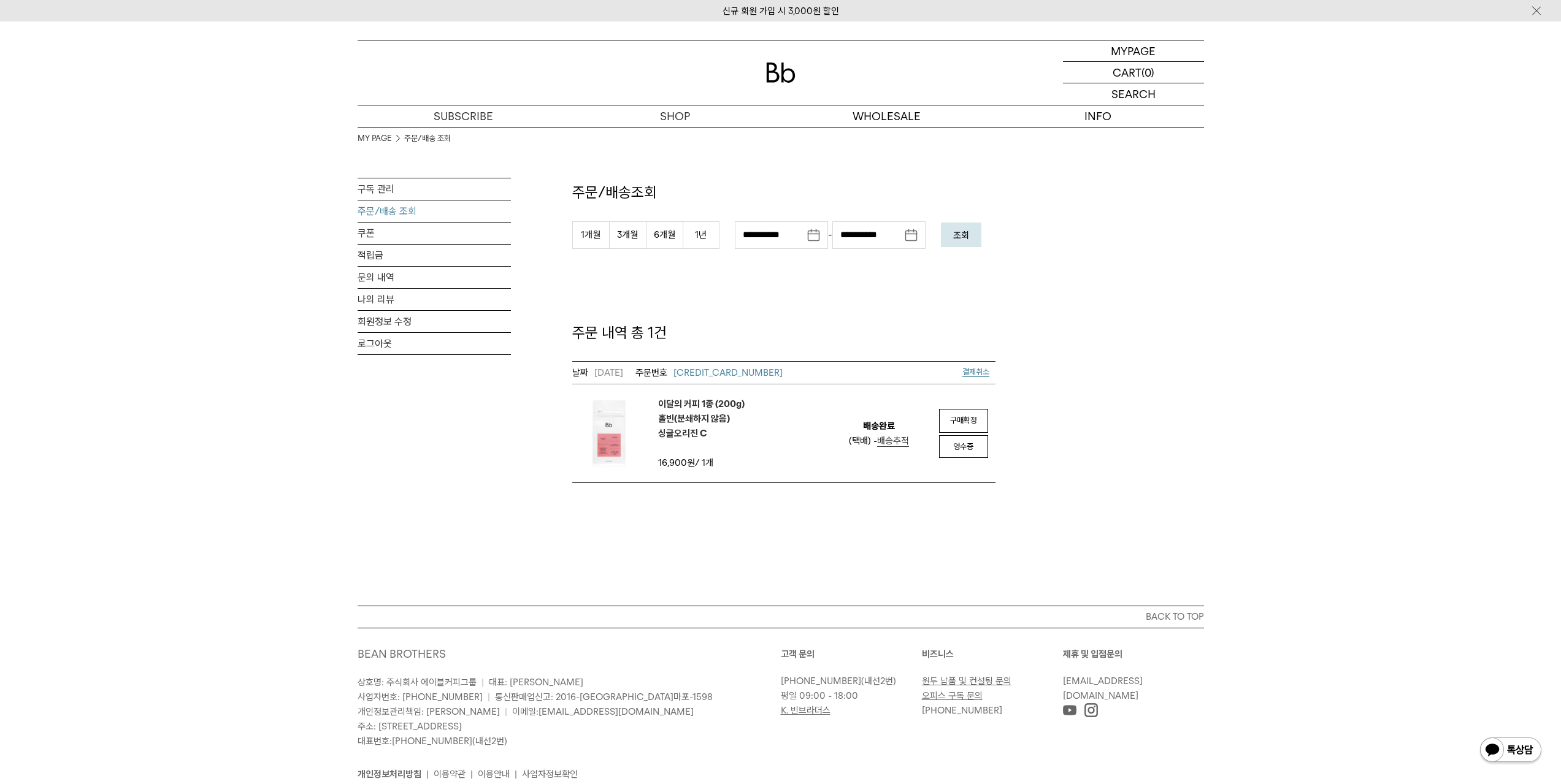
click at [660, 421] on em "이달의 커피 1종 (200g) 홀빈(분쇄하지 않음) 싱글오리진 C" at bounding box center [701, 419] width 86 height 44
click at [756, 368] on span "2509010805445799" at bounding box center [728, 372] width 109 height 11
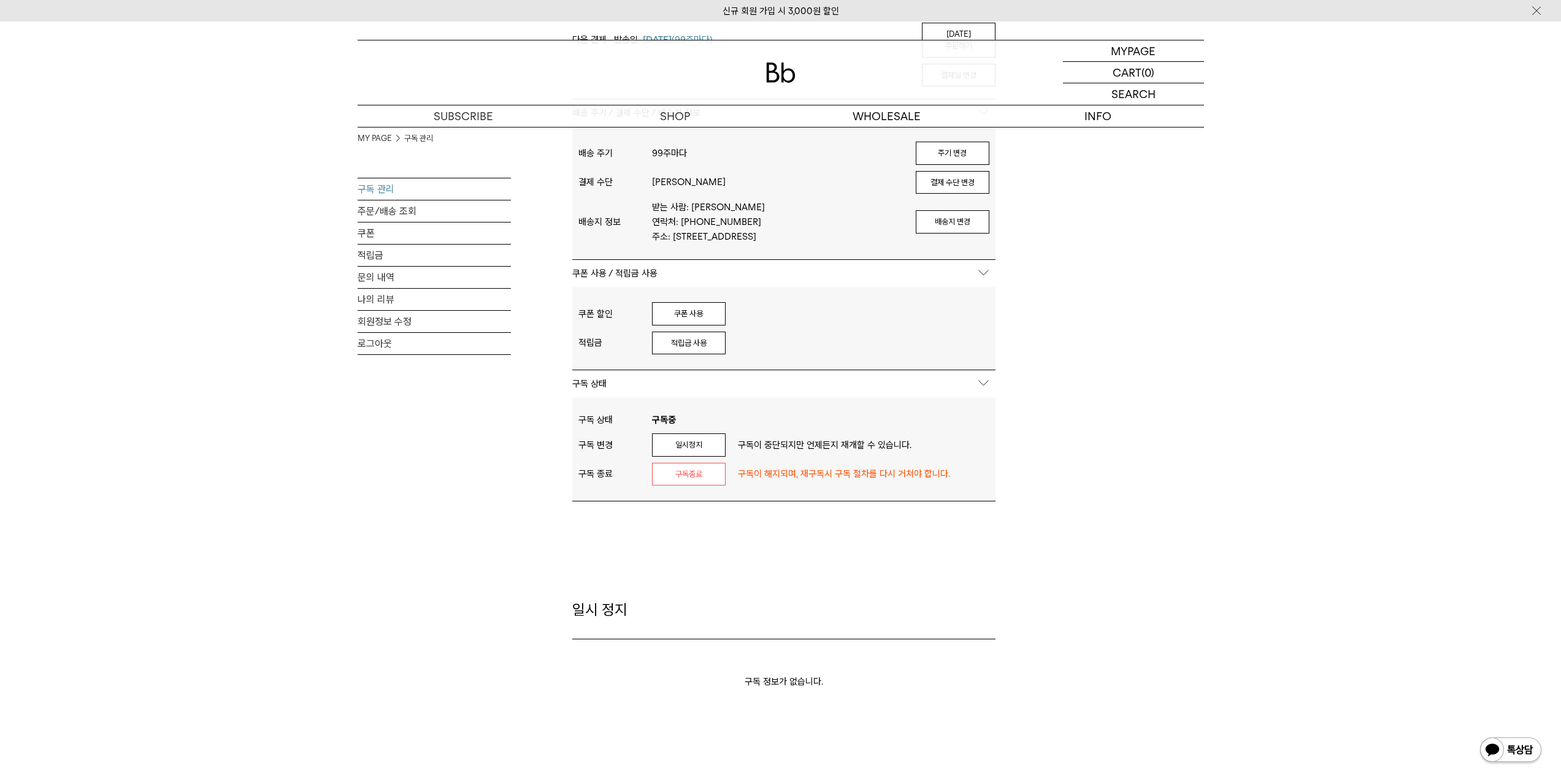
scroll to position [491, 0]
